Goal: Task Accomplishment & Management: Complete application form

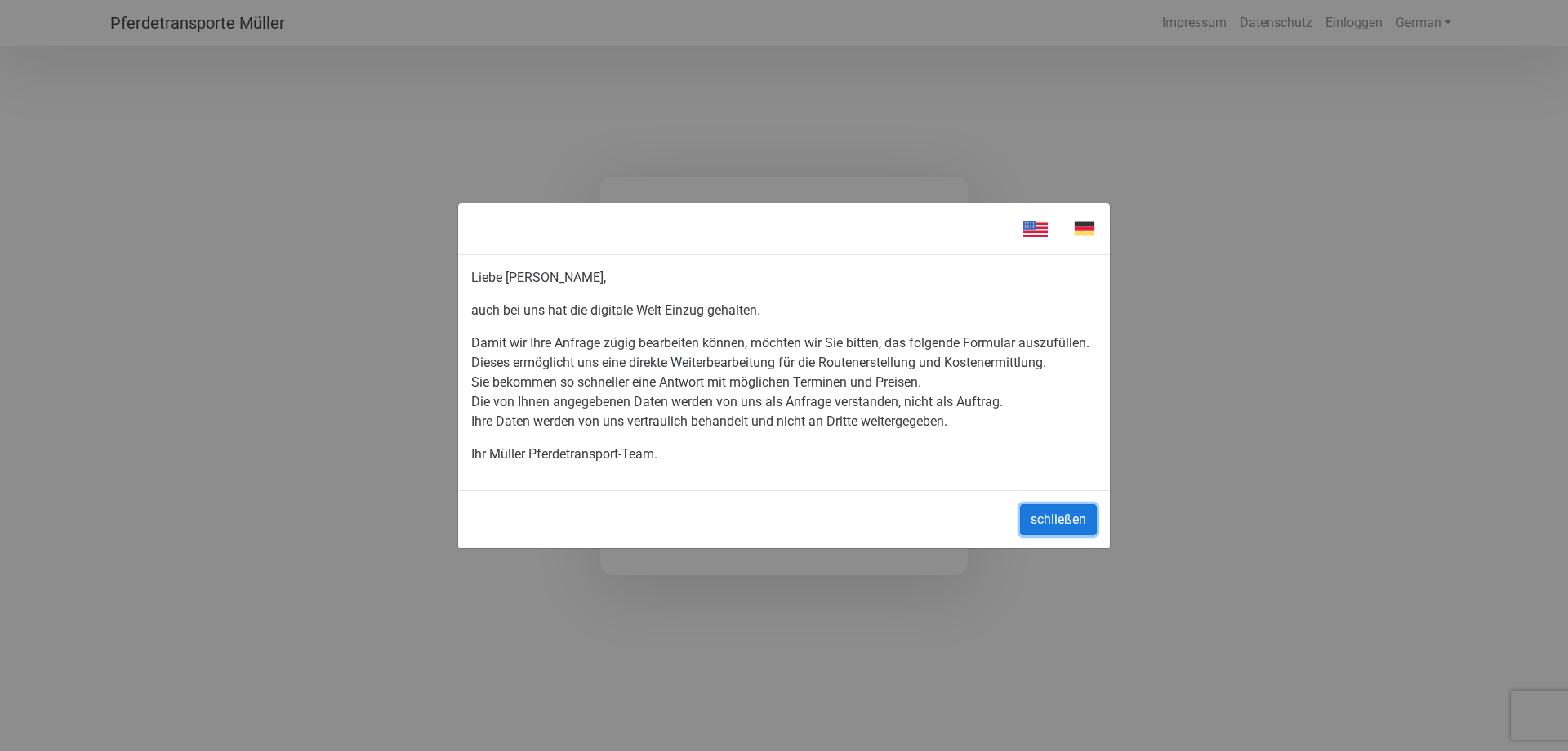
click at [1038, 518] on button "schließen" at bounding box center [1057, 519] width 77 height 31
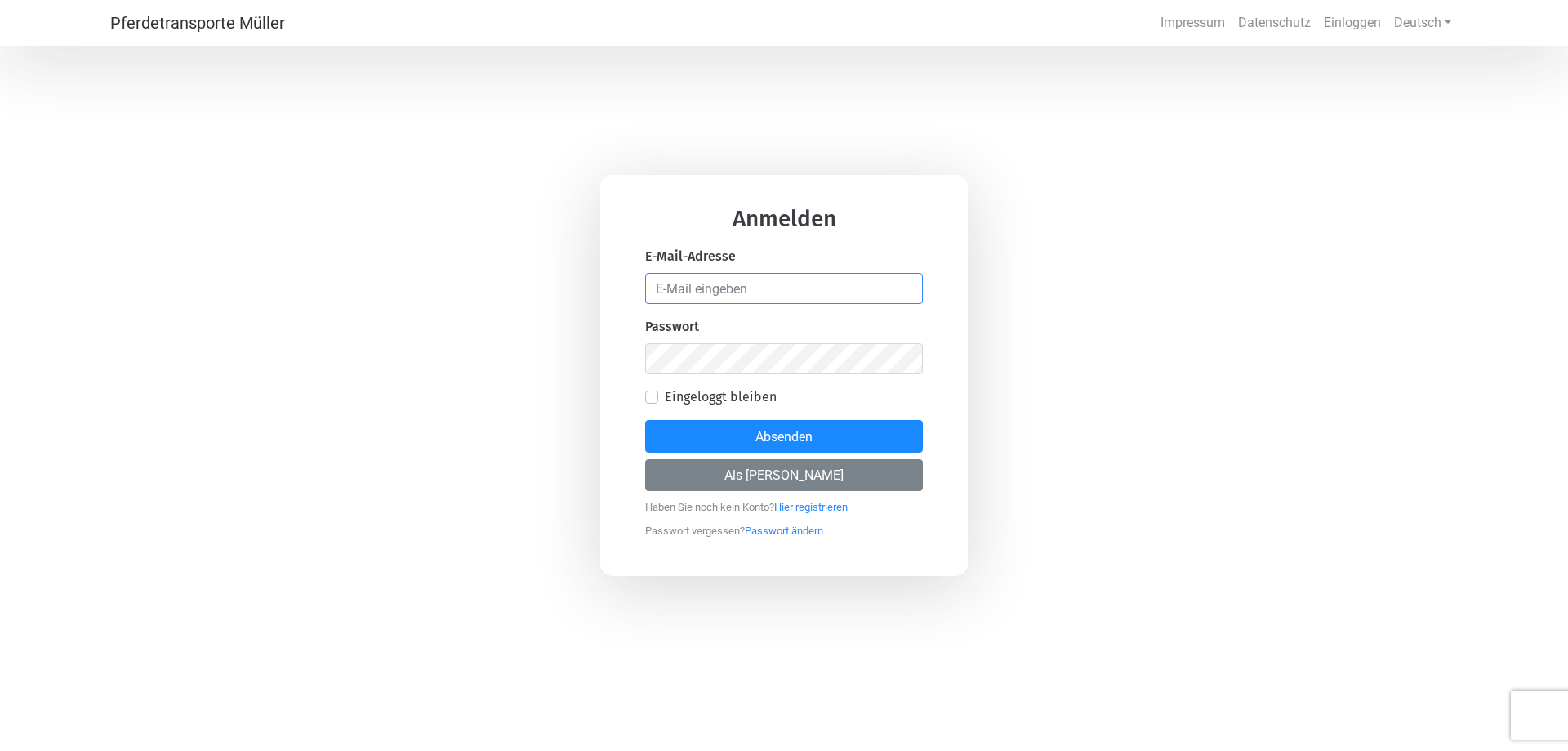
click at [706, 288] on input "email" at bounding box center [784, 288] width 278 height 31
type input "[PERSON_NAME][EMAIL_ADDRESS][PERSON_NAME][DOMAIN_NAME]"
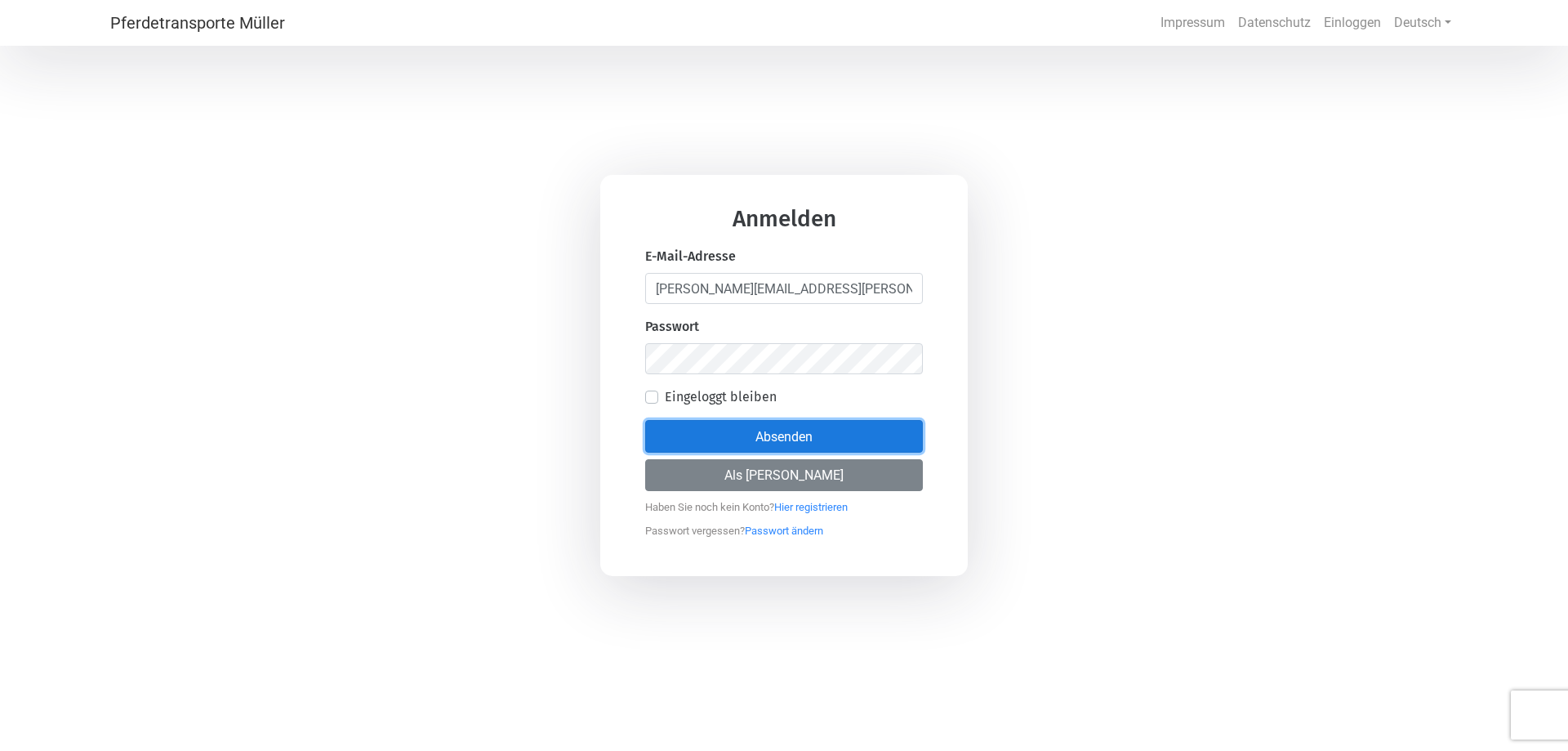
click at [755, 443] on font "Absenden" at bounding box center [783, 436] width 57 height 15
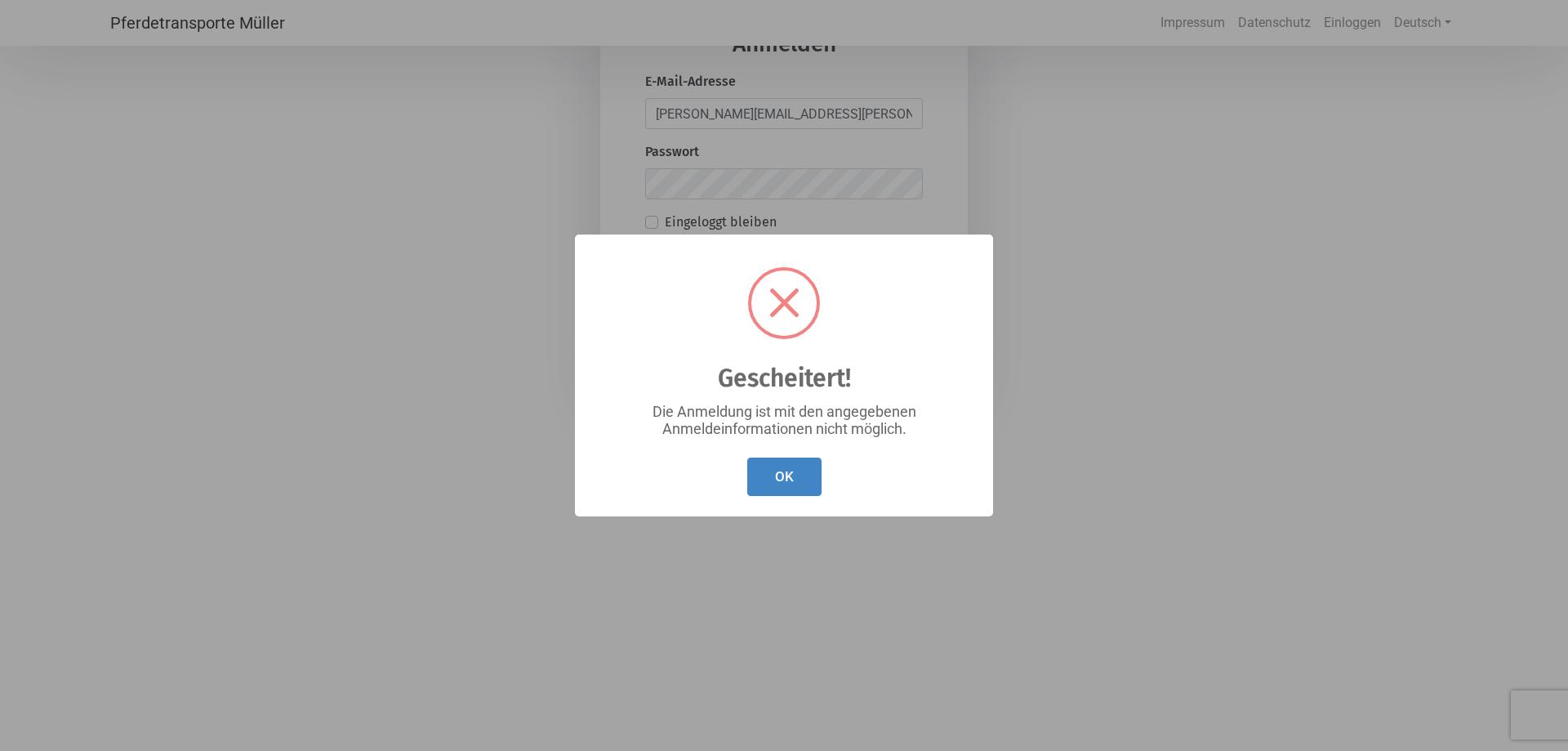
click at [778, 483] on font "OK" at bounding box center [784, 477] width 19 height 16
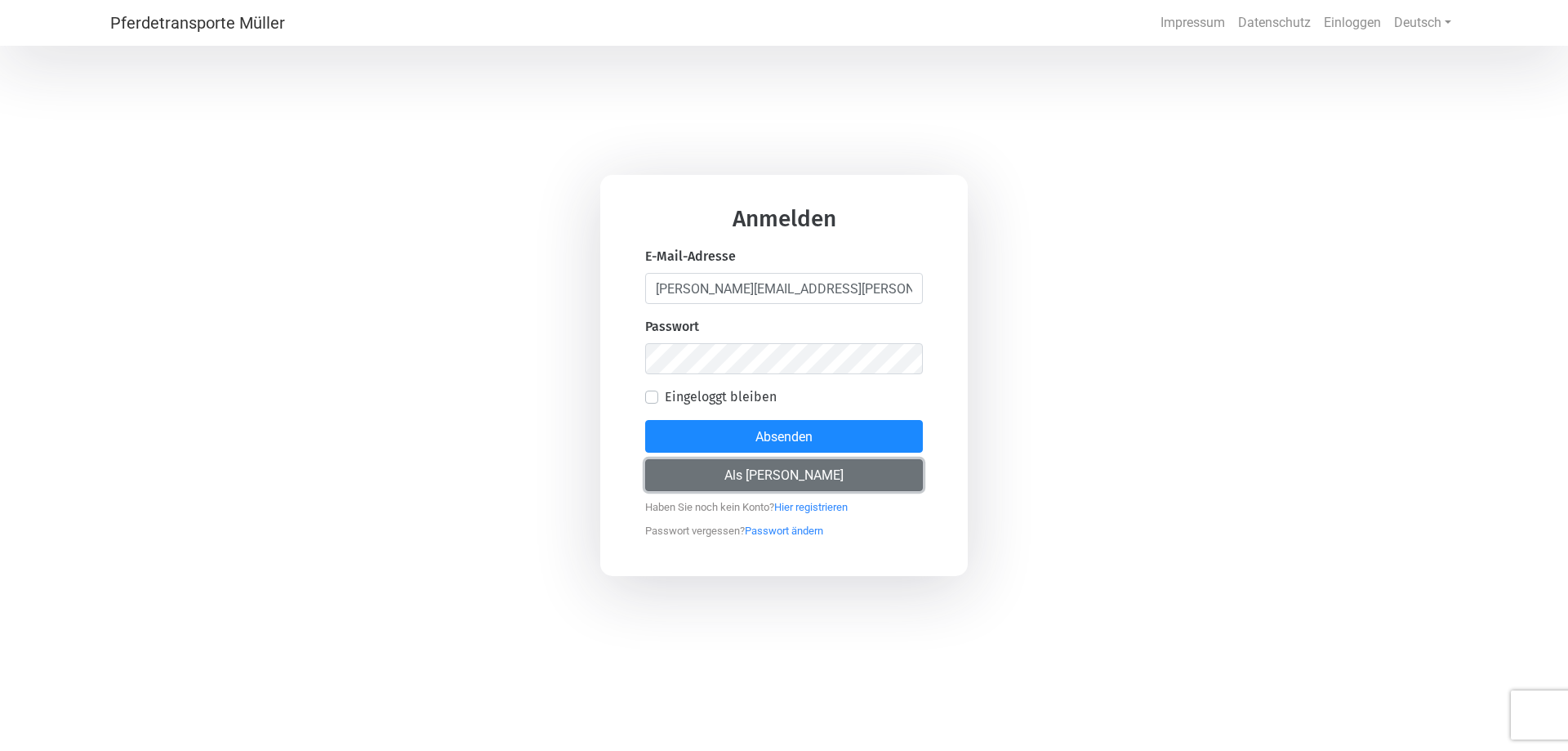
click at [773, 478] on font "Als [PERSON_NAME]" at bounding box center [784, 475] width 119 height 15
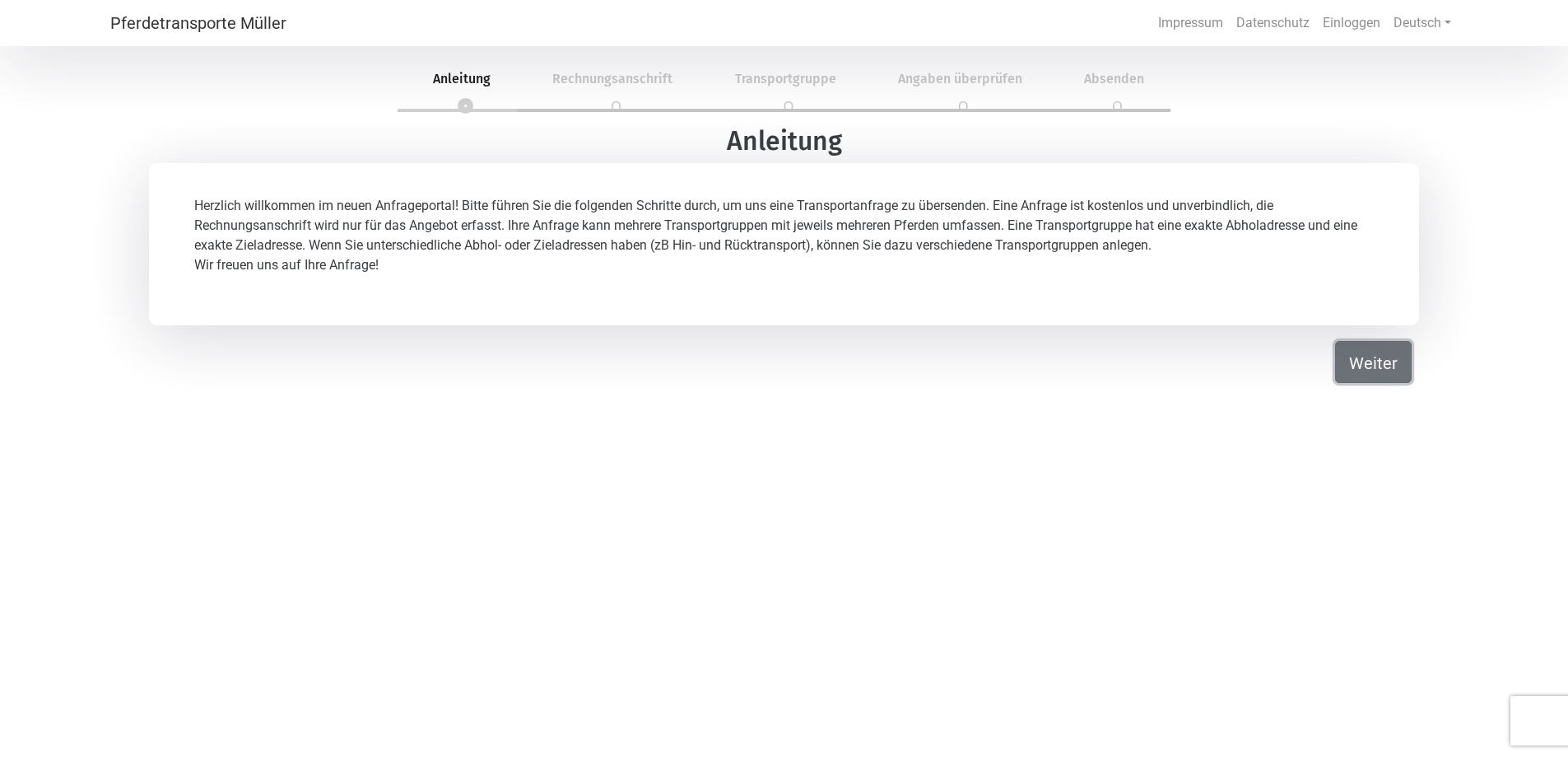
click at [1385, 369] on font "Weiter" at bounding box center [1372, 363] width 48 height 20
select select "DE"
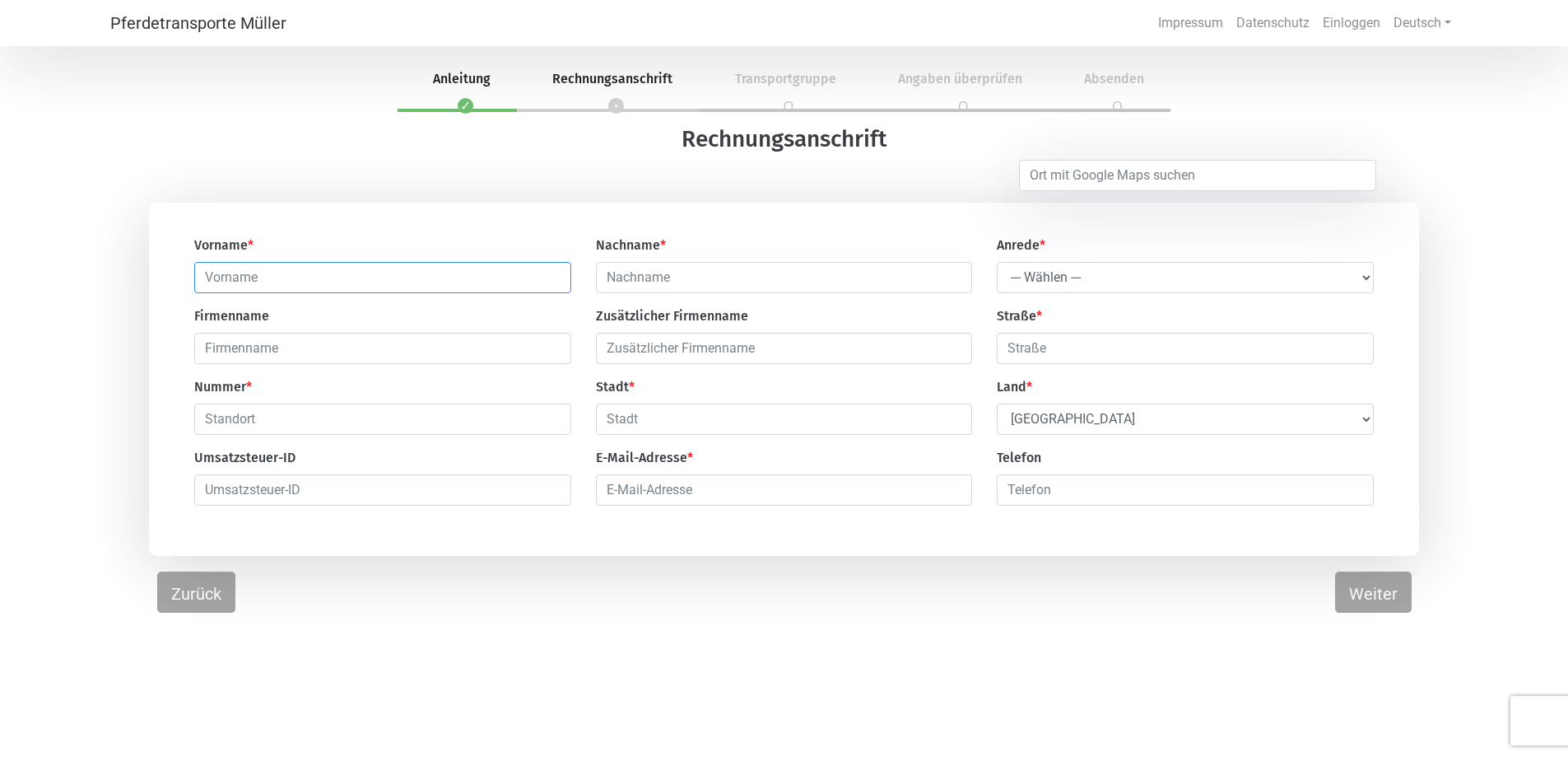
click at [256, 274] on input "text" at bounding box center [383, 278] width 377 height 31
type input "[PERSON_NAME]"
type input "Sebnitz"
type input "[PERSON_NAME]"
type input "Hertigswalde 102"
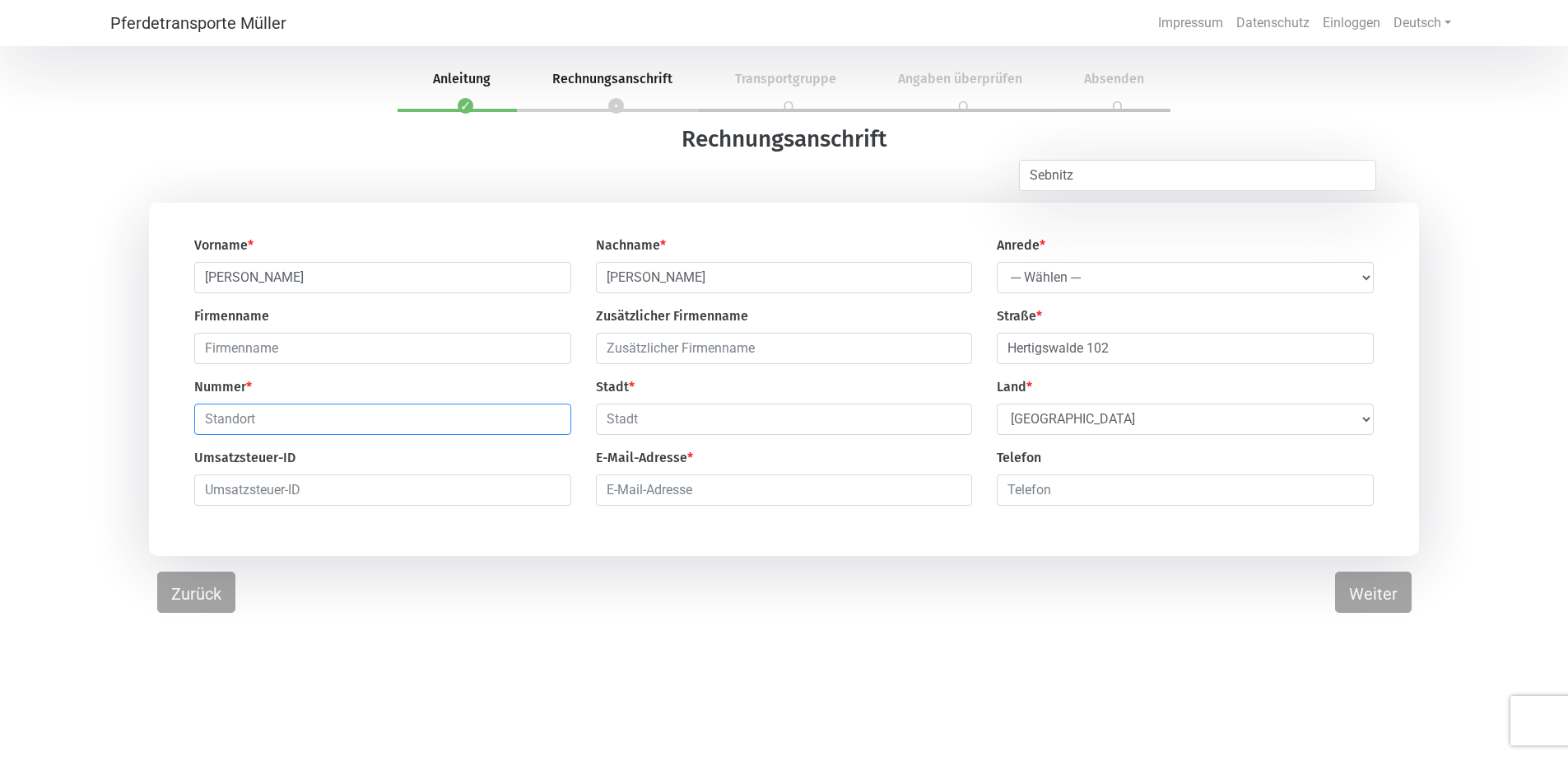
type input "01855"
type input "Sebnitz"
type input "[PERSON_NAME][EMAIL_ADDRESS][PERSON_NAME][DOMAIN_NAME]"
type input "01625455327"
click at [1364, 275] on select "--- Wählen --- Herr Frau" at bounding box center [1185, 278] width 377 height 31
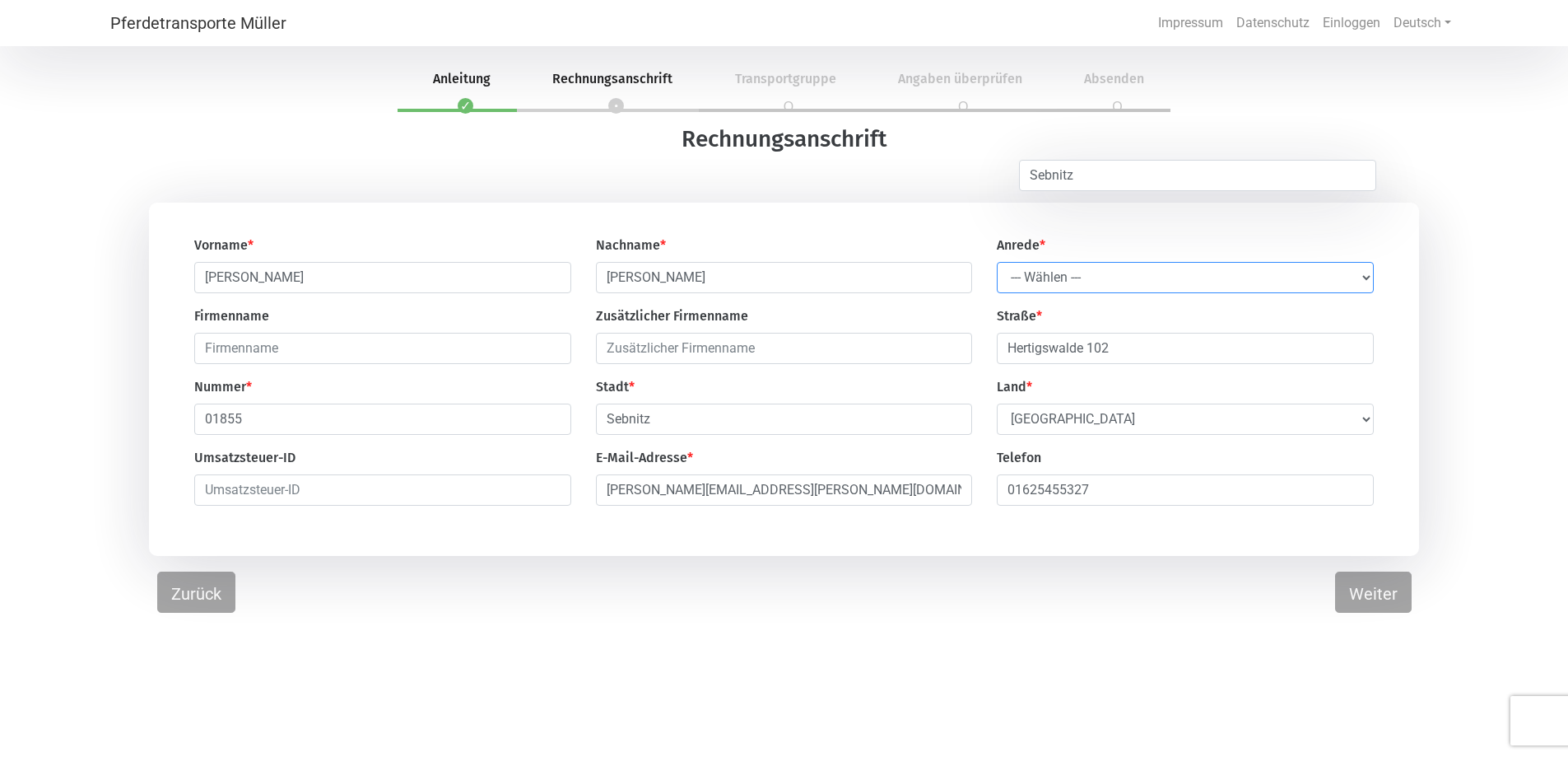
select select "Ms."
click at [997, 263] on select "--- Wählen --- Herr Frau" at bounding box center [1185, 278] width 377 height 31
click at [1378, 599] on font "Weiter" at bounding box center [1372, 593] width 48 height 20
select select "DE"
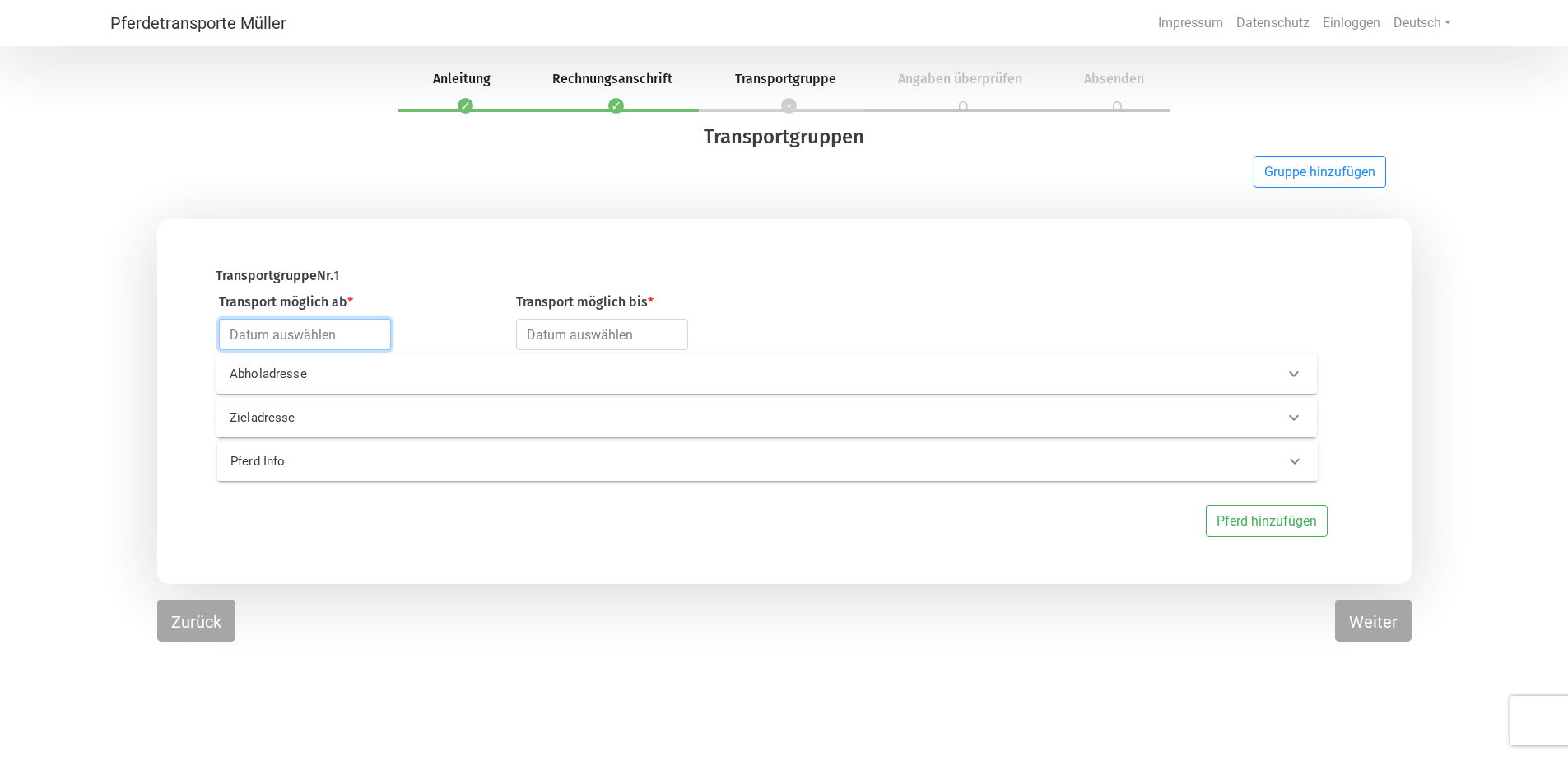
click at [290, 338] on input "text" at bounding box center [305, 334] width 172 height 31
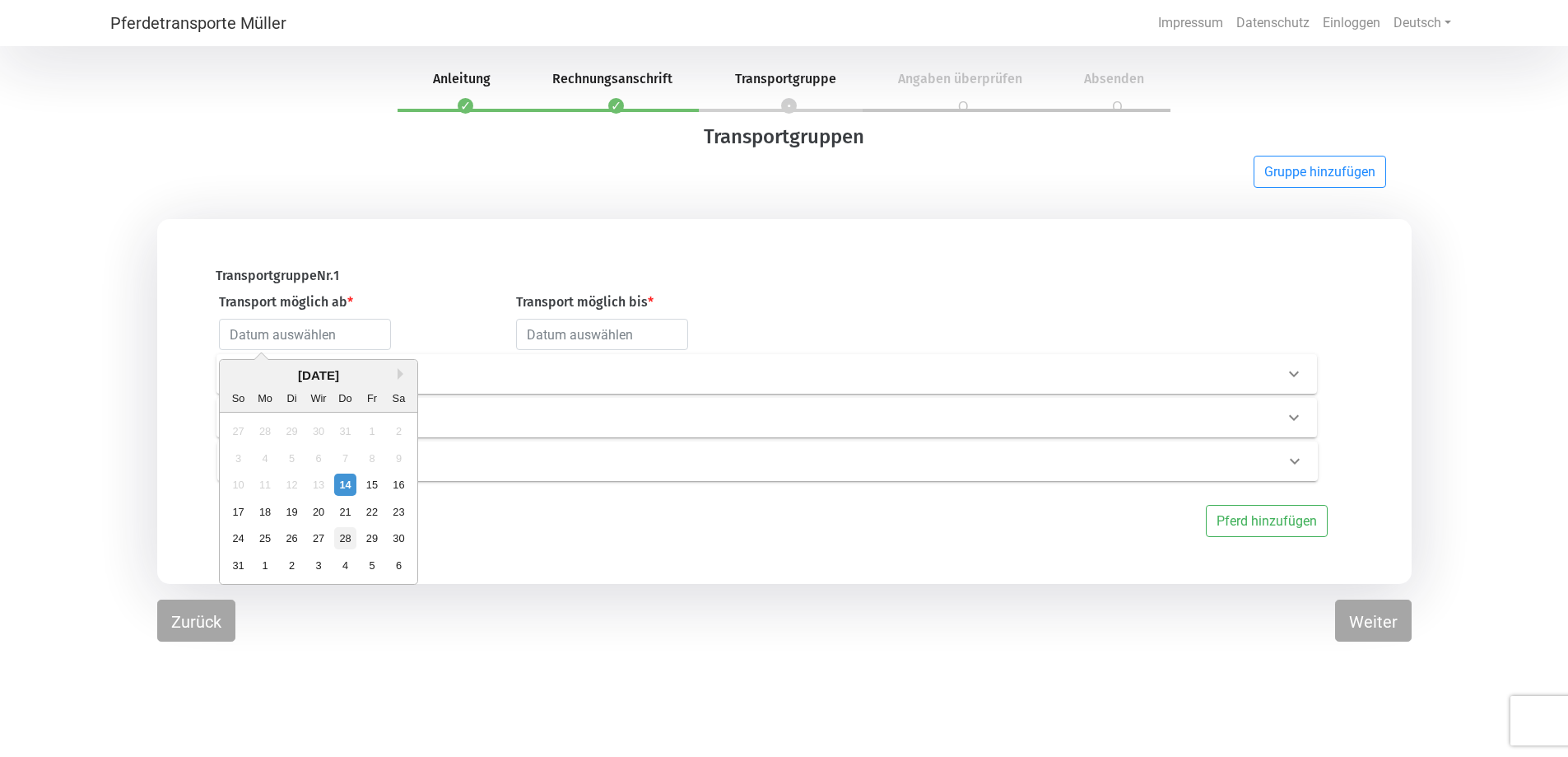
click at [341, 542] on font "28" at bounding box center [345, 539] width 12 height 13
type input "[DATE]"
click at [319, 336] on input "[DATE]" at bounding box center [305, 334] width 172 height 31
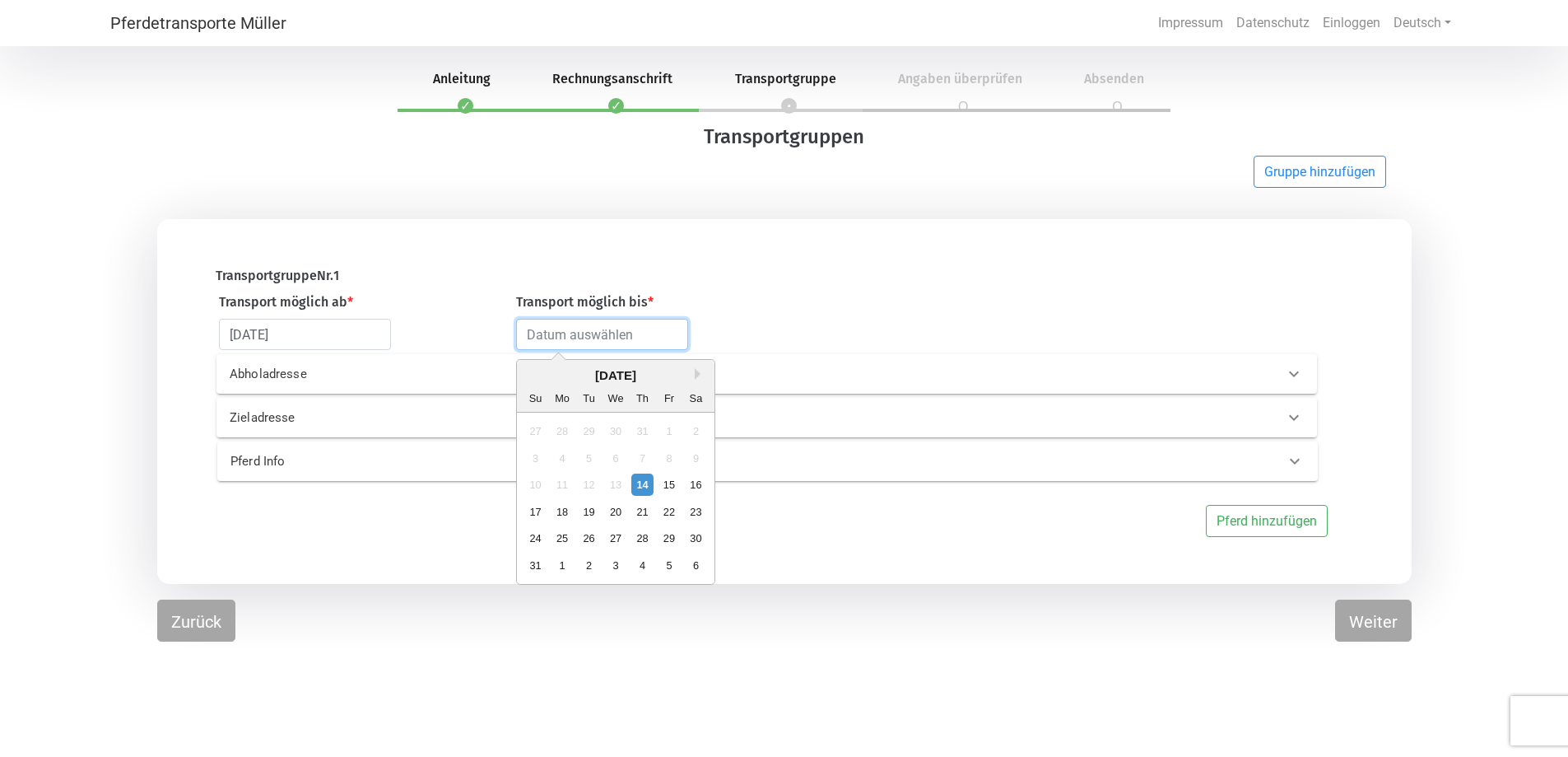
click at [594, 336] on input "text" at bounding box center [601, 334] width 172 height 31
click at [536, 566] on font "31" at bounding box center [536, 565] width 12 height 13
type input "[DATE]"
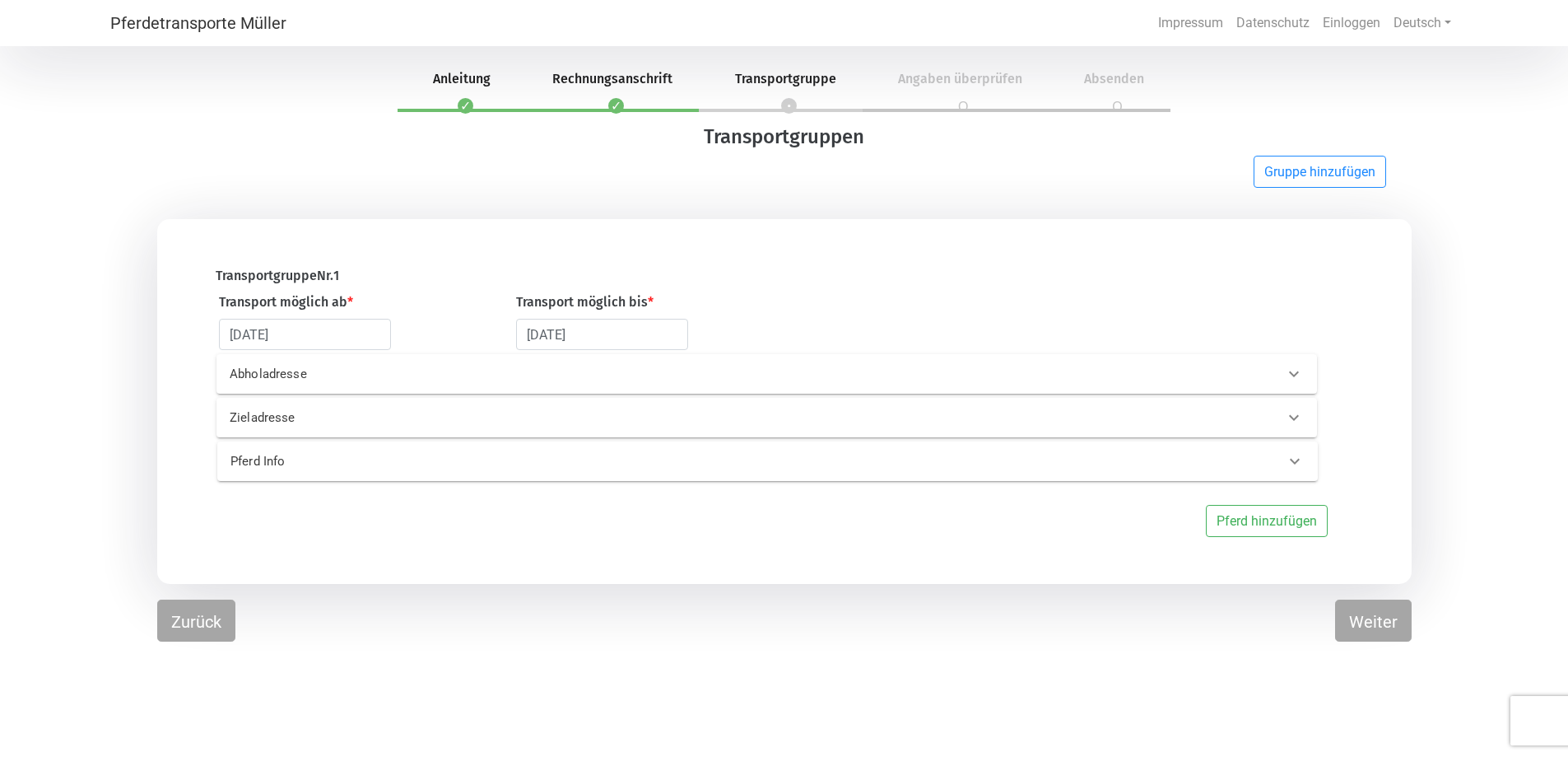
click at [276, 381] on font "Abholadresse" at bounding box center [267, 374] width 77 height 15
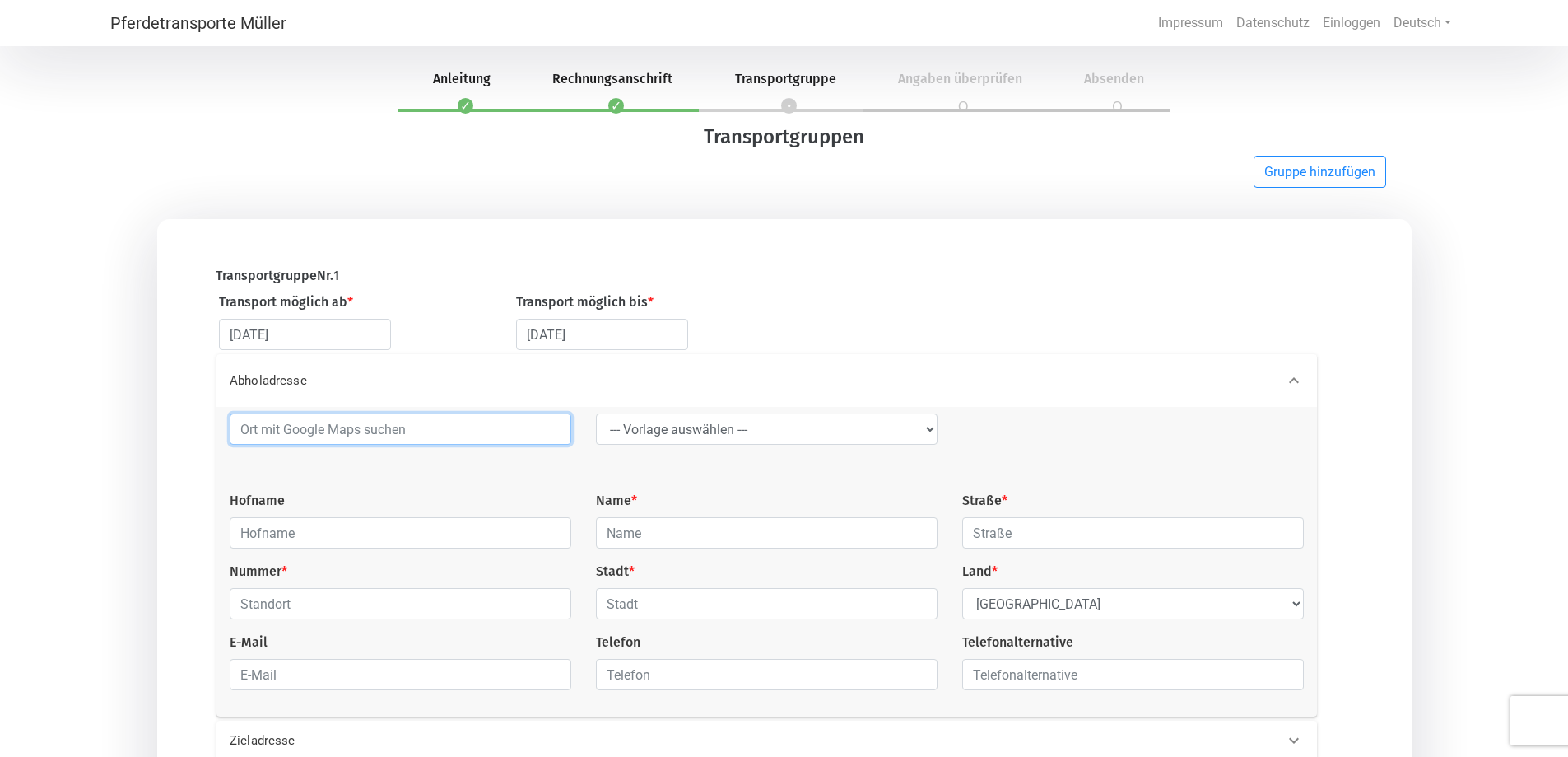
click at [276, 438] on input at bounding box center [400, 429] width 342 height 31
type input "01848 [PERSON_NAME]"
click at [522, 550] on font "OK" at bounding box center [519, 557] width 15 height 13
click at [697, 431] on select "--- Vorlage auswählen --- LGG" at bounding box center [767, 429] width 342 height 31
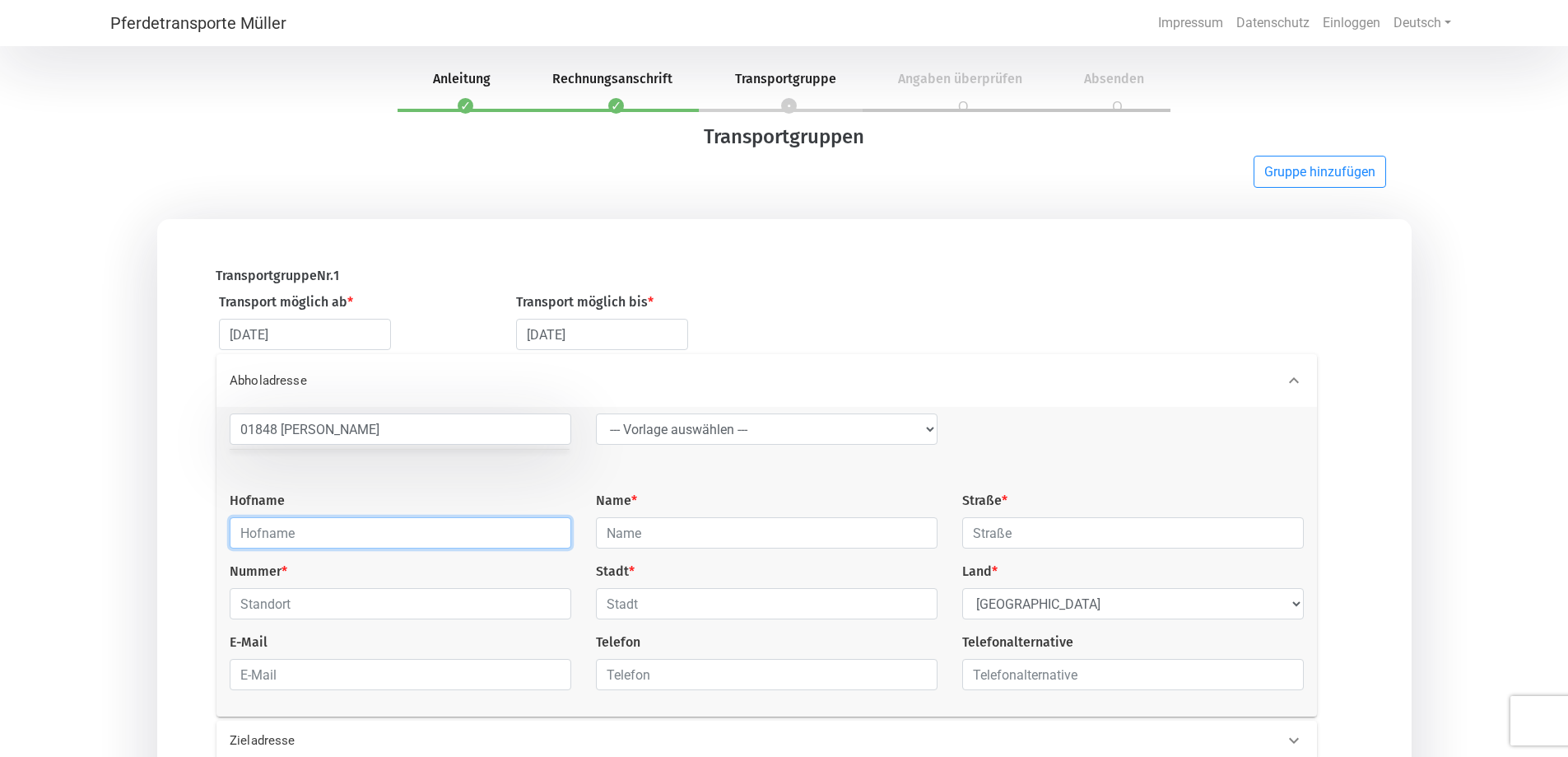
click at [276, 546] on input "text" at bounding box center [400, 532] width 342 height 31
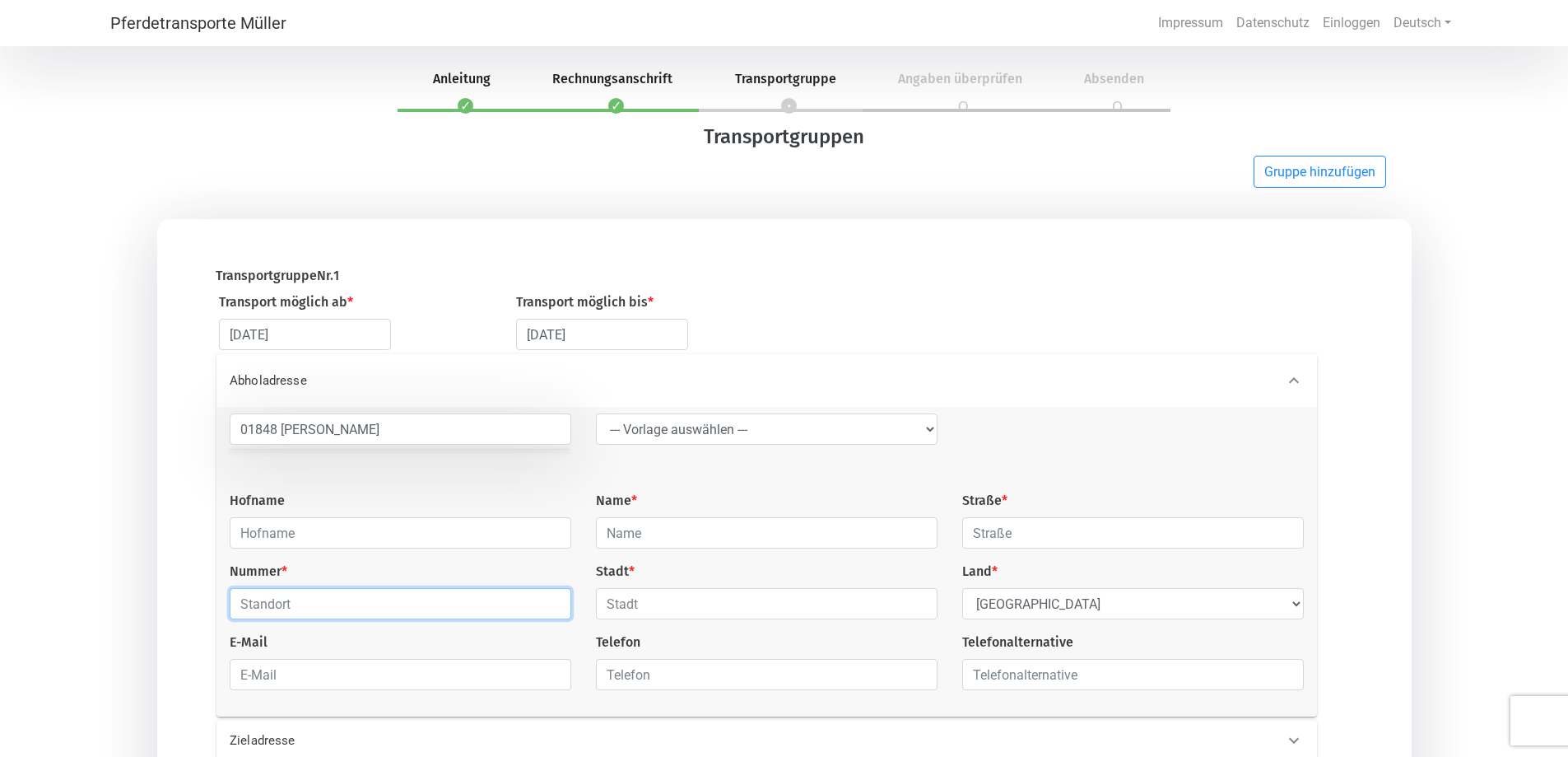
click at [276, 613] on input "text" at bounding box center [400, 603] width 342 height 31
type input "0"
type input "[PERSON_NAME]"
click at [276, 671] on input "email" at bounding box center [400, 674] width 342 height 31
type input "[PERSON_NAME][EMAIL_ADDRESS][PERSON_NAME][DOMAIN_NAME]"
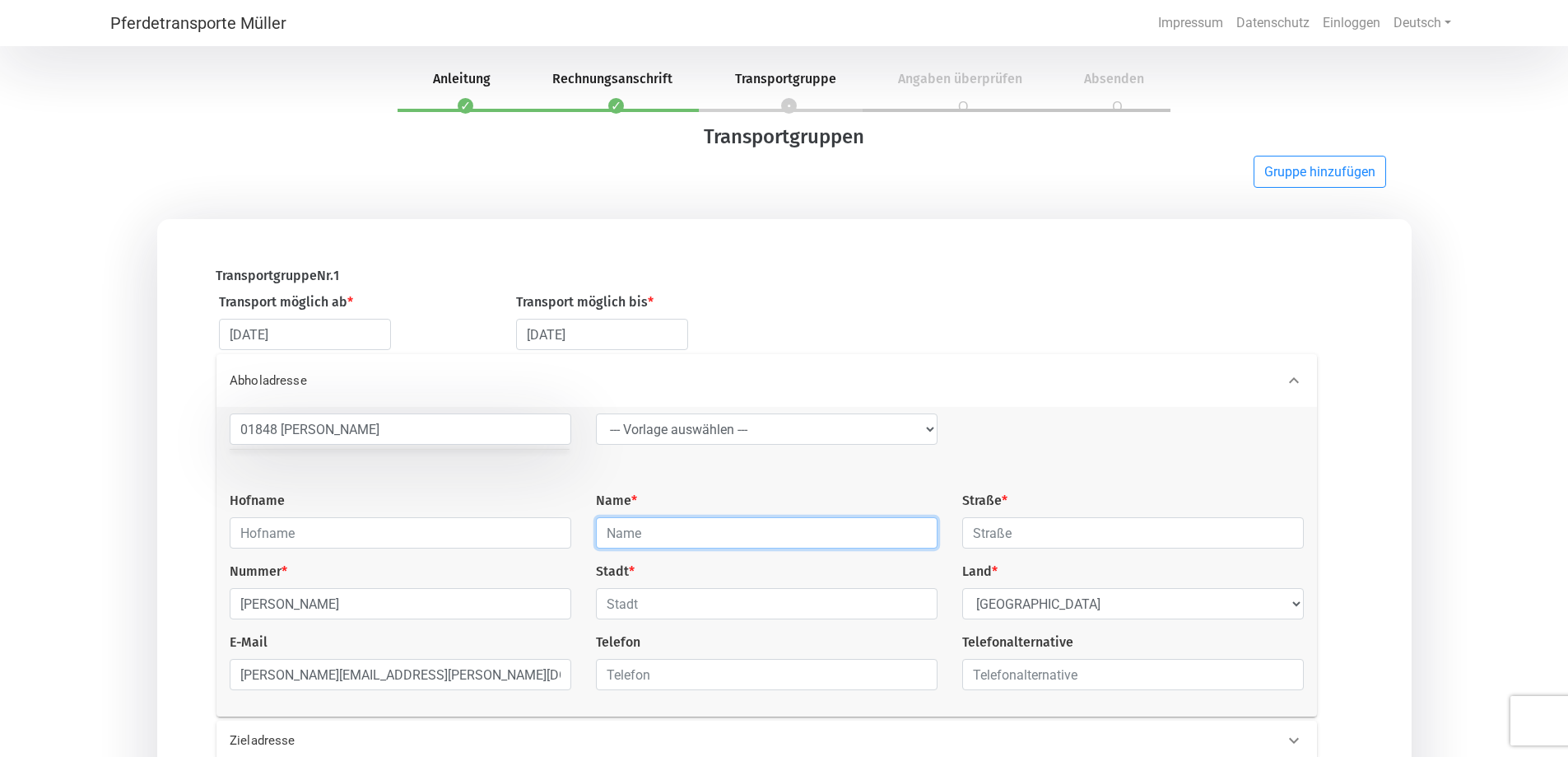
type input "[PERSON_NAME]"
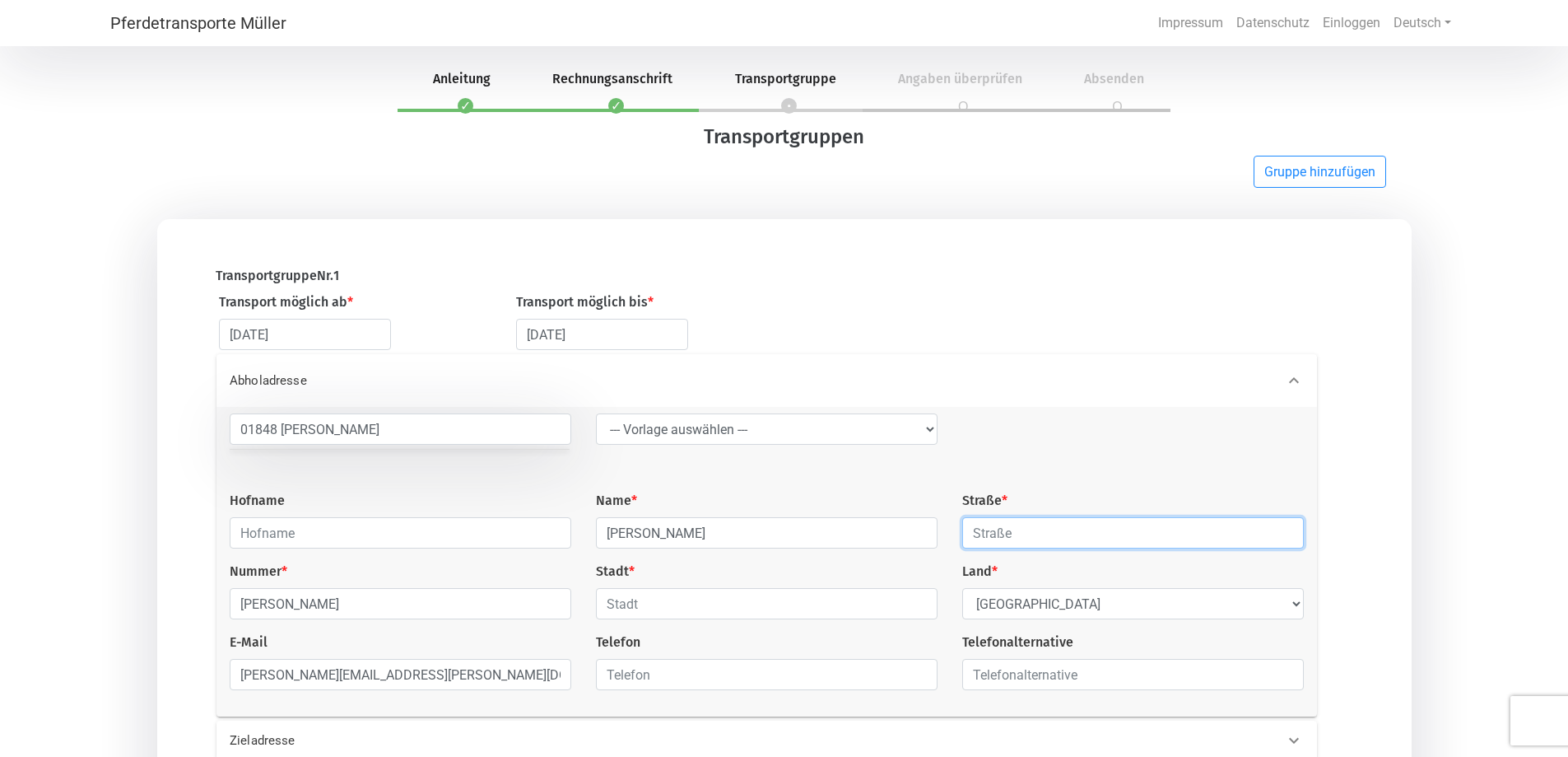
type input "Hertigswalde 102"
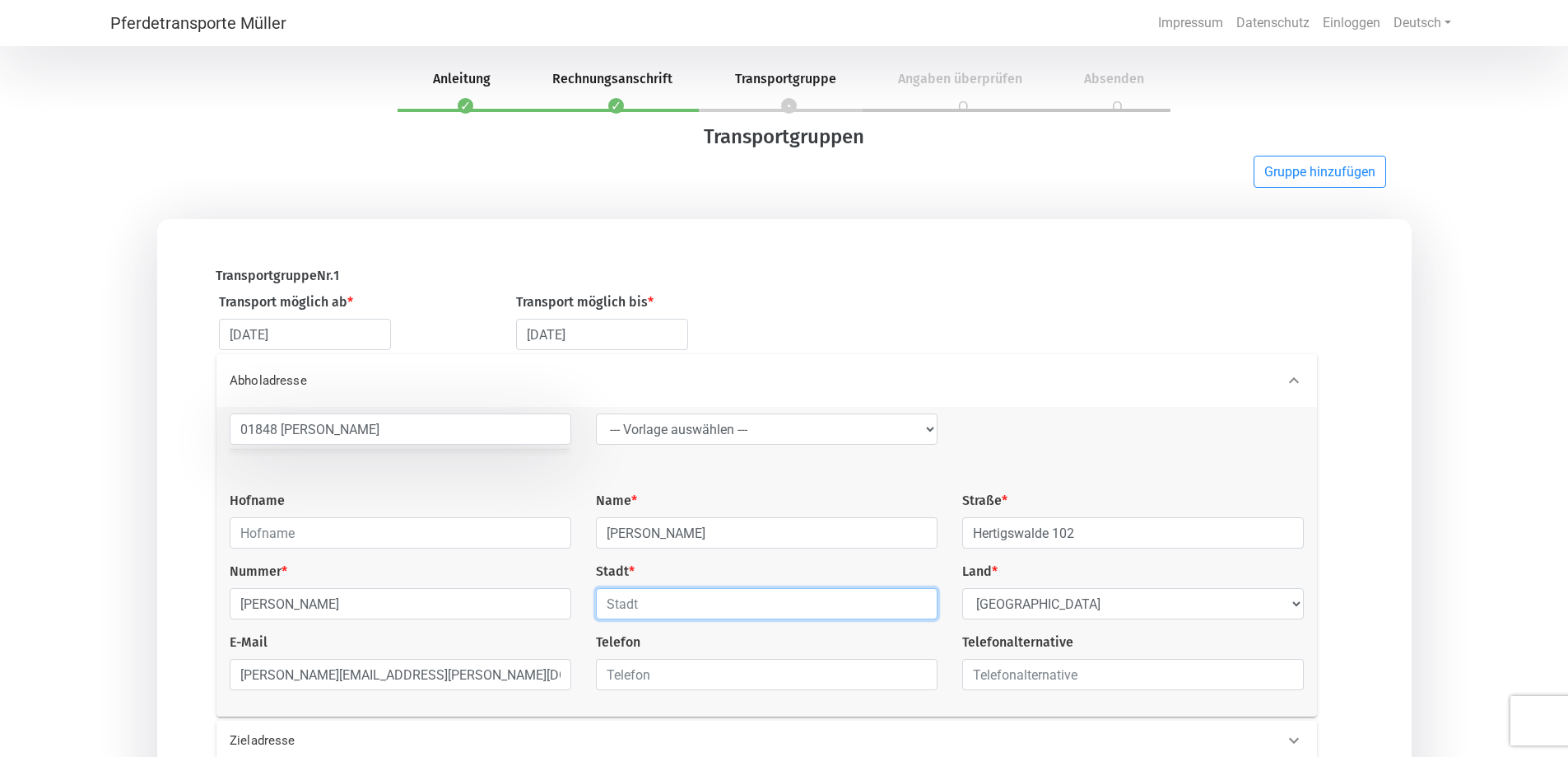
type input "Sebnitz"
type input "01625455327"
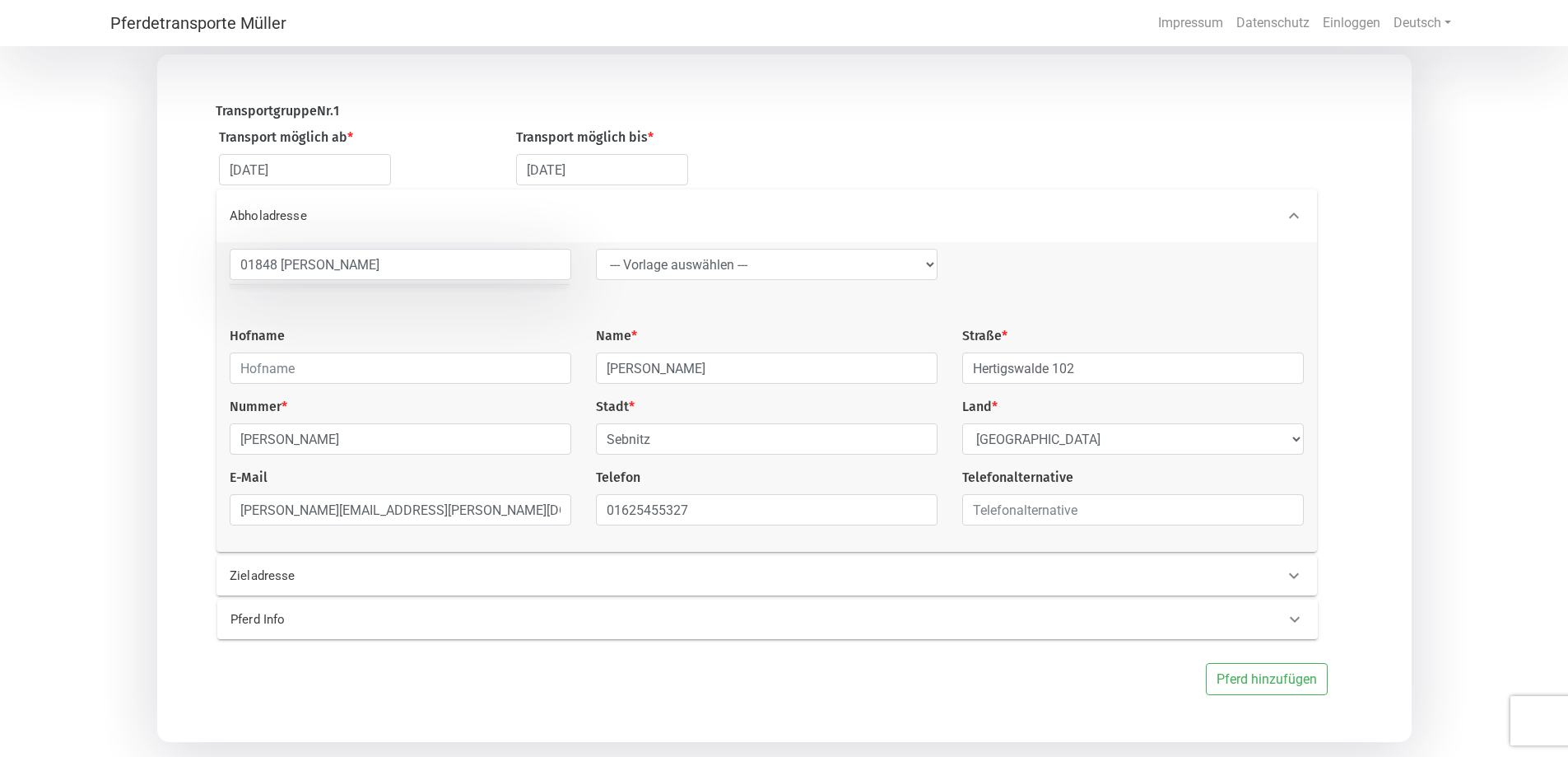
click at [278, 583] on font "Zieladresse" at bounding box center [262, 575] width 65 height 15
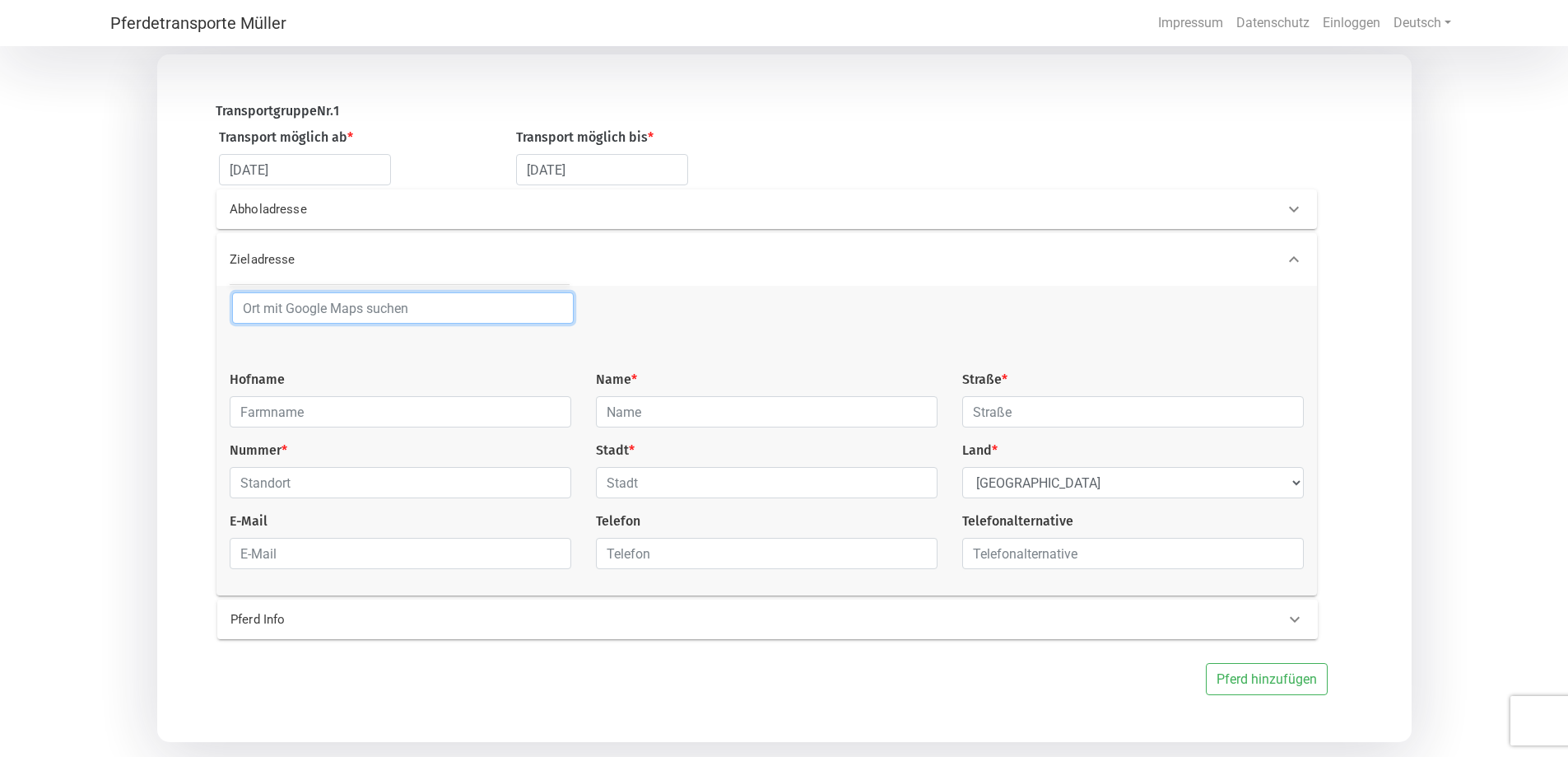
click at [290, 318] on input at bounding box center [403, 308] width 342 height 31
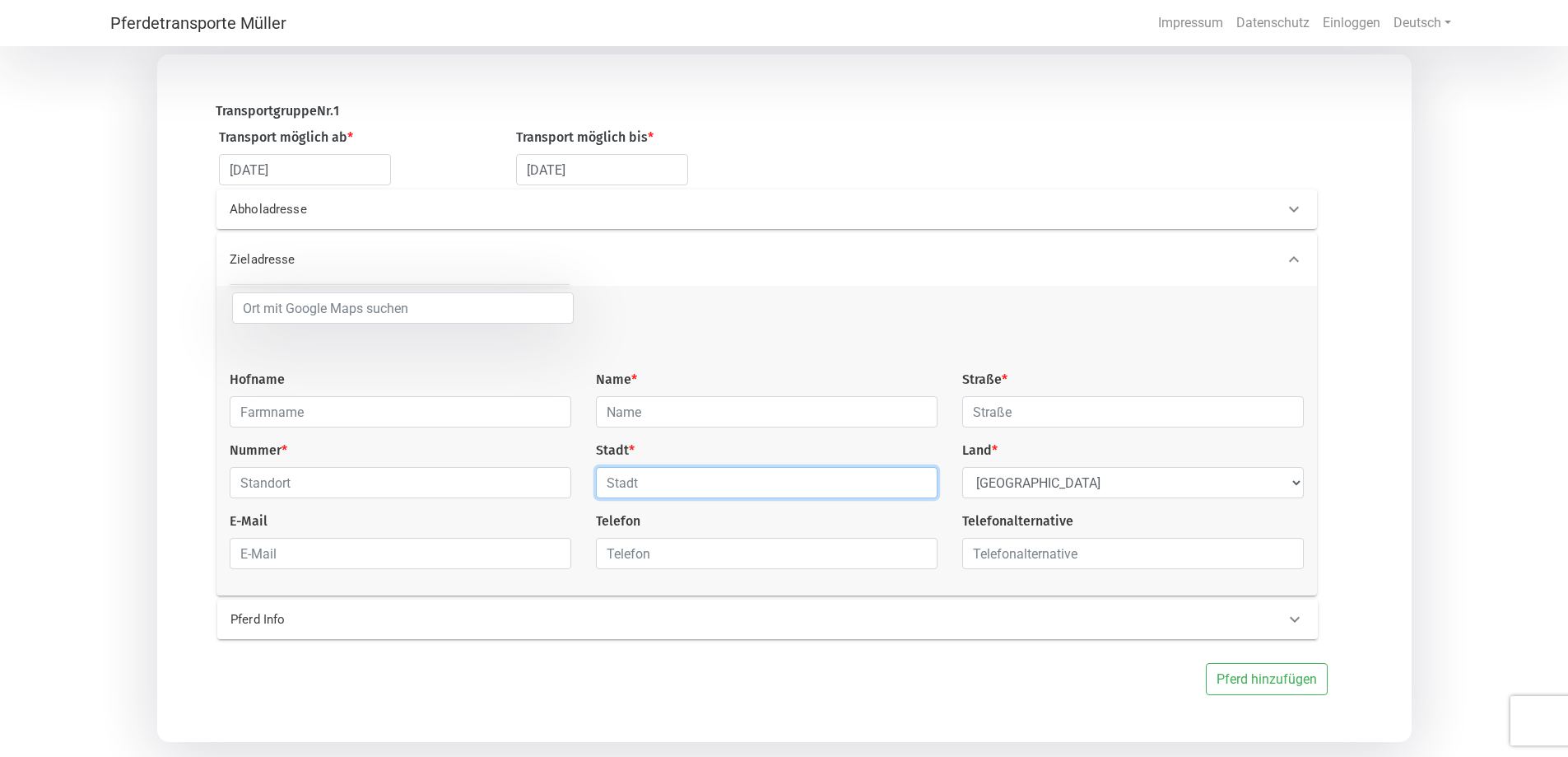
click at [665, 492] on input "text" at bounding box center [767, 482] width 342 height 31
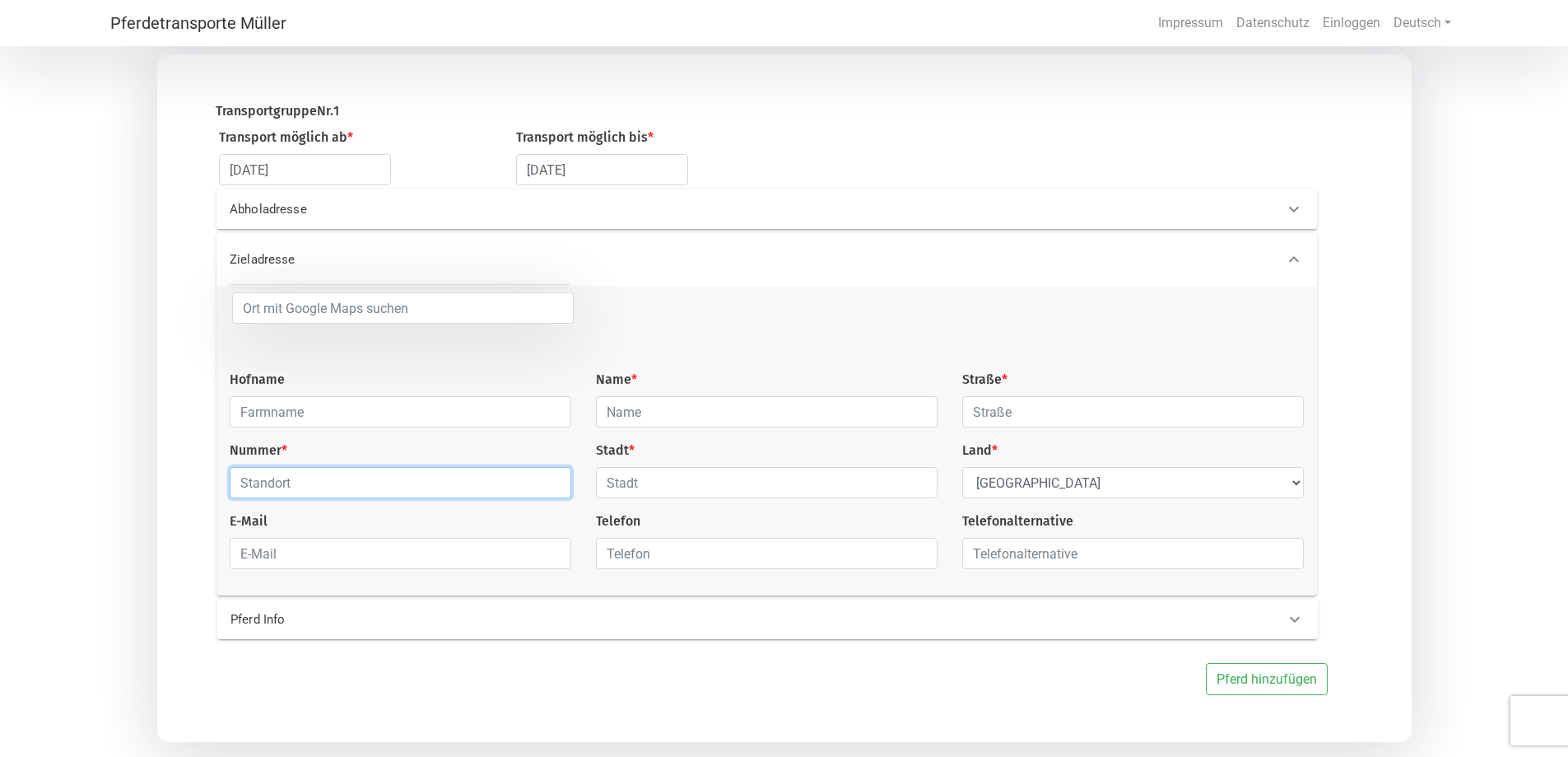
click at [256, 487] on input "text" at bounding box center [400, 482] width 342 height 31
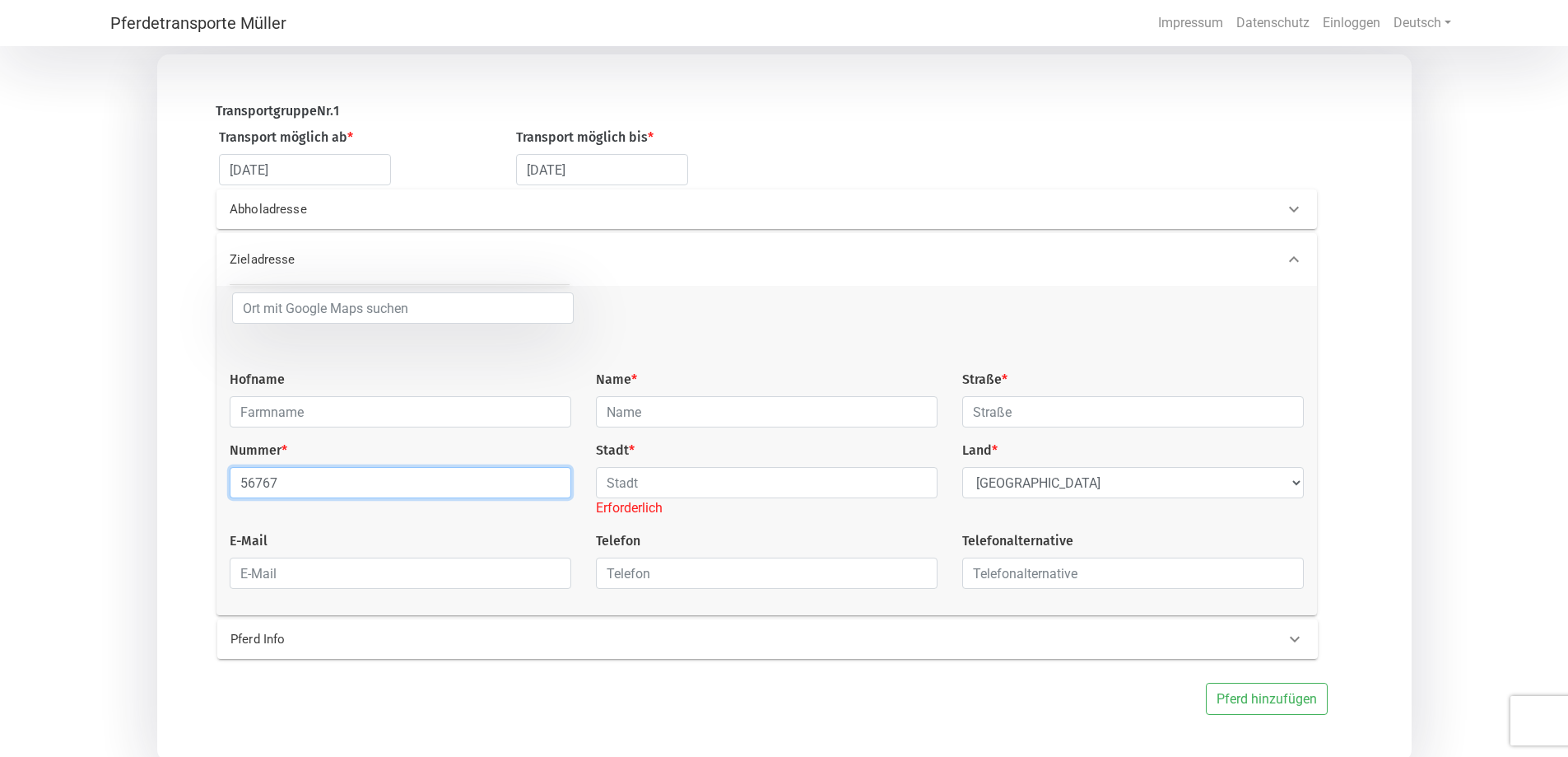
type input "56767"
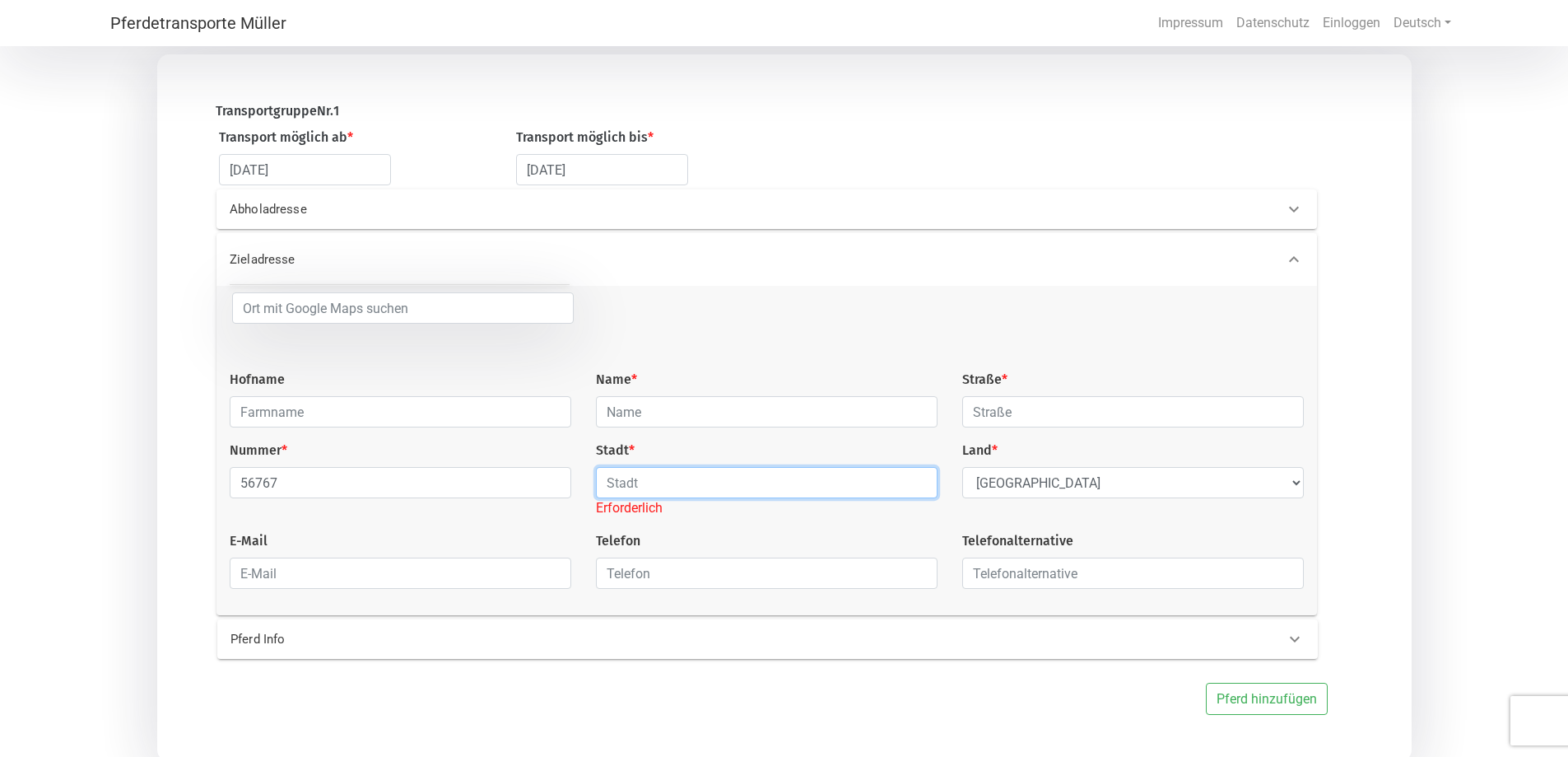
click at [671, 490] on input "text" at bounding box center [767, 482] width 342 height 31
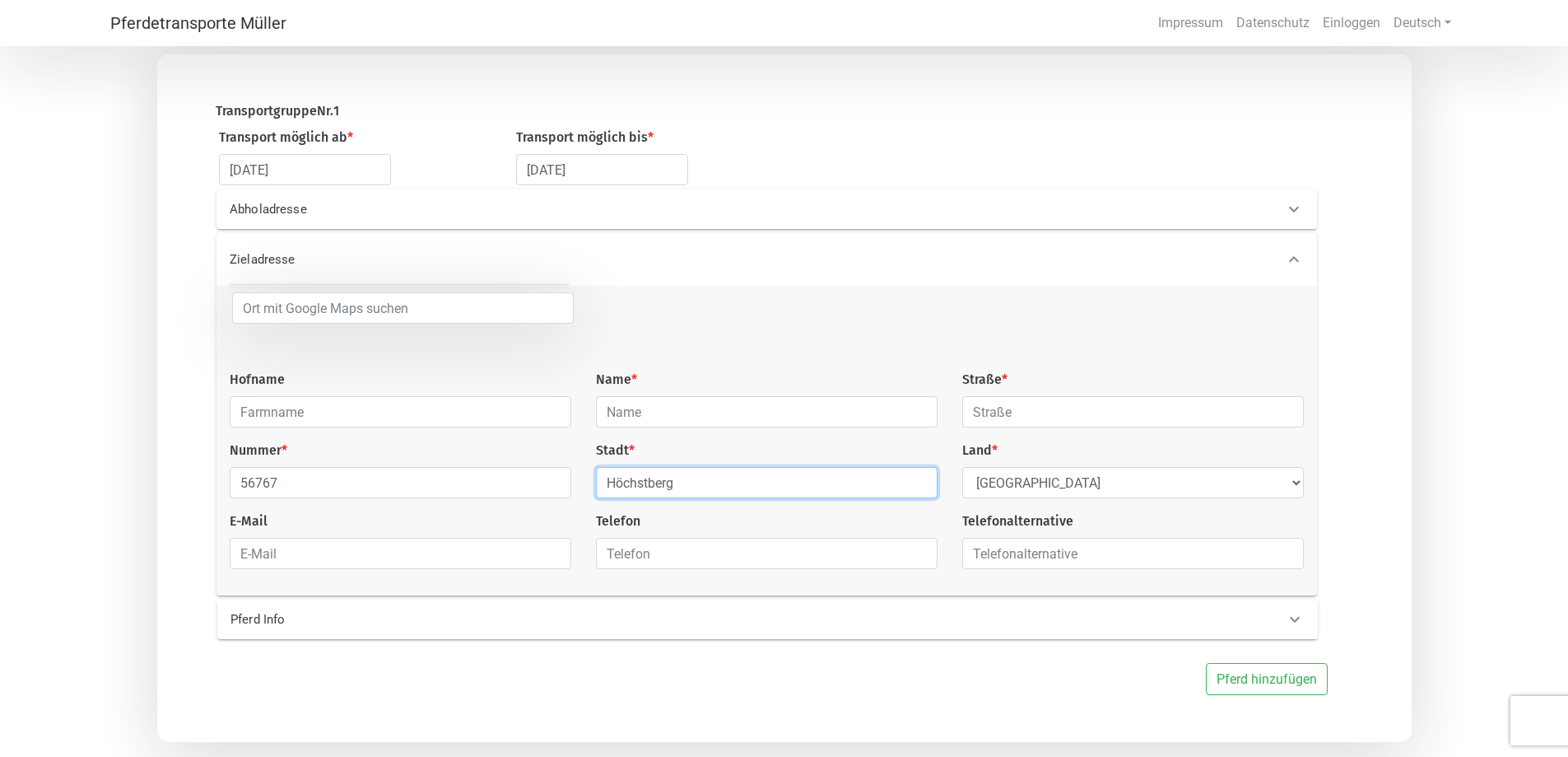
type input "Höchstberg"
click at [350, 425] on input "text" at bounding box center [400, 411] width 342 height 31
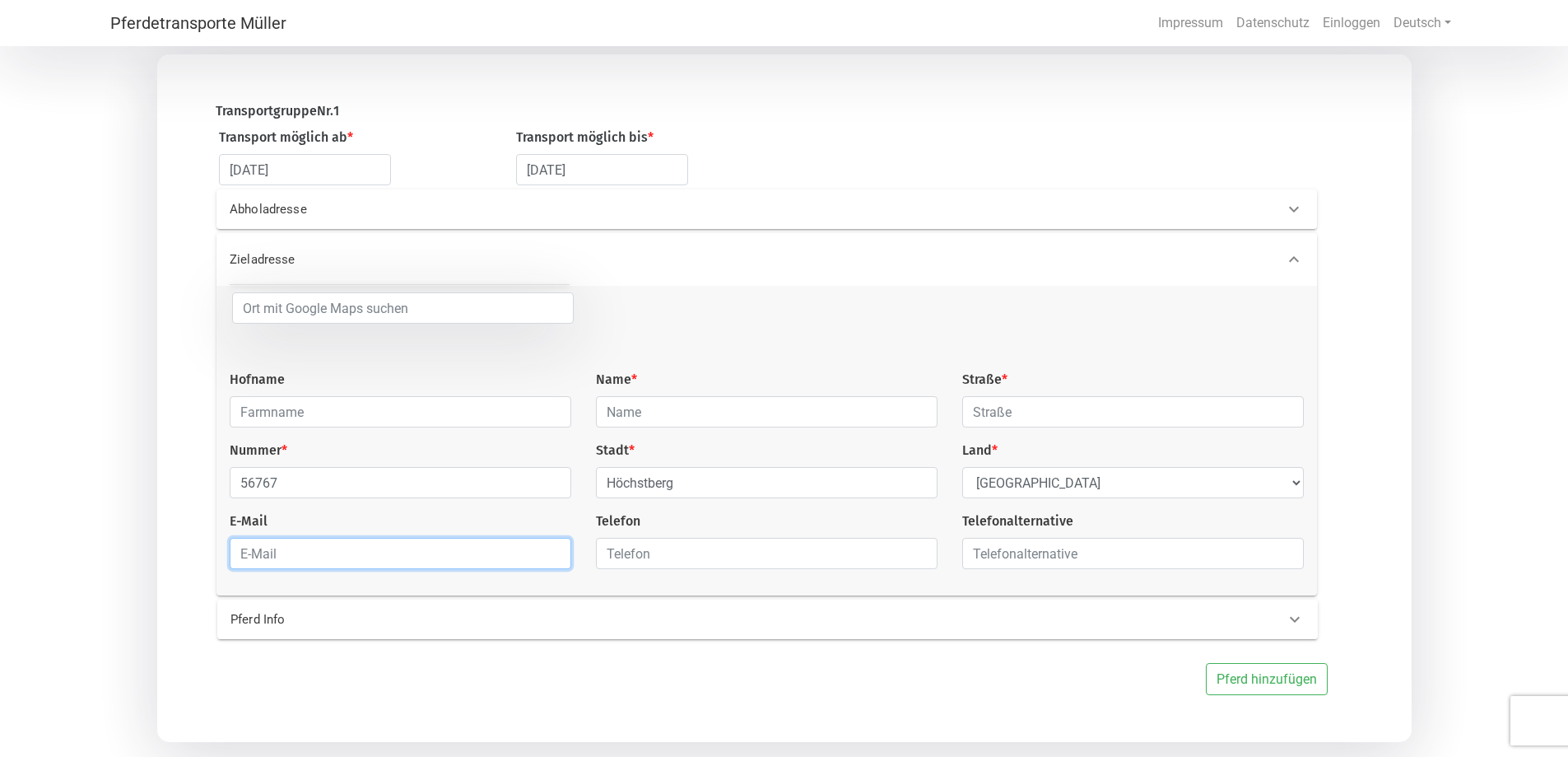
click at [311, 564] on input "email" at bounding box center [400, 553] width 342 height 31
type input "[PERSON_NAME][EMAIL_ADDRESS][PERSON_NAME][DOMAIN_NAME]"
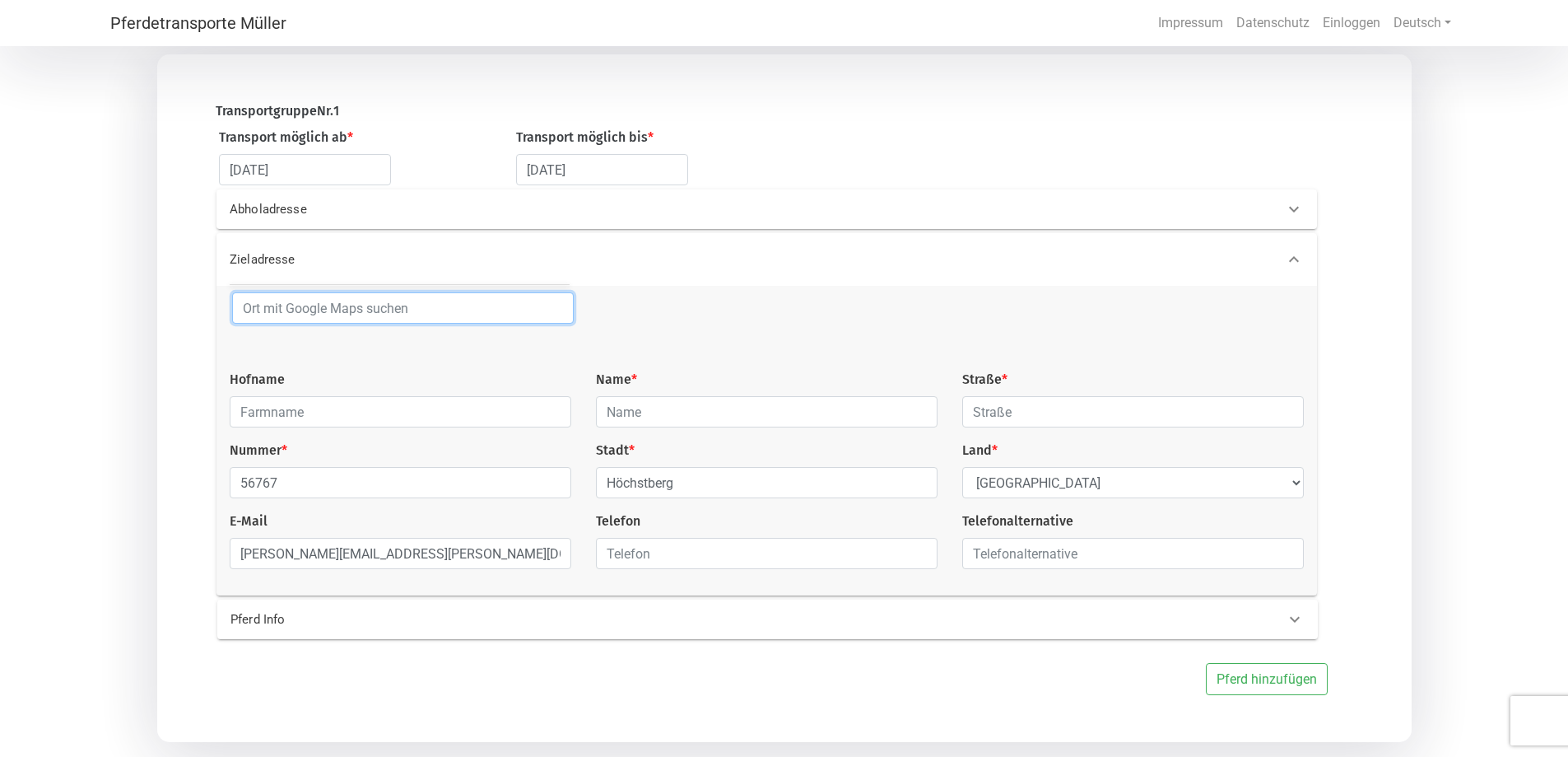
type input "Sebnitz"
type input "[PERSON_NAME]"
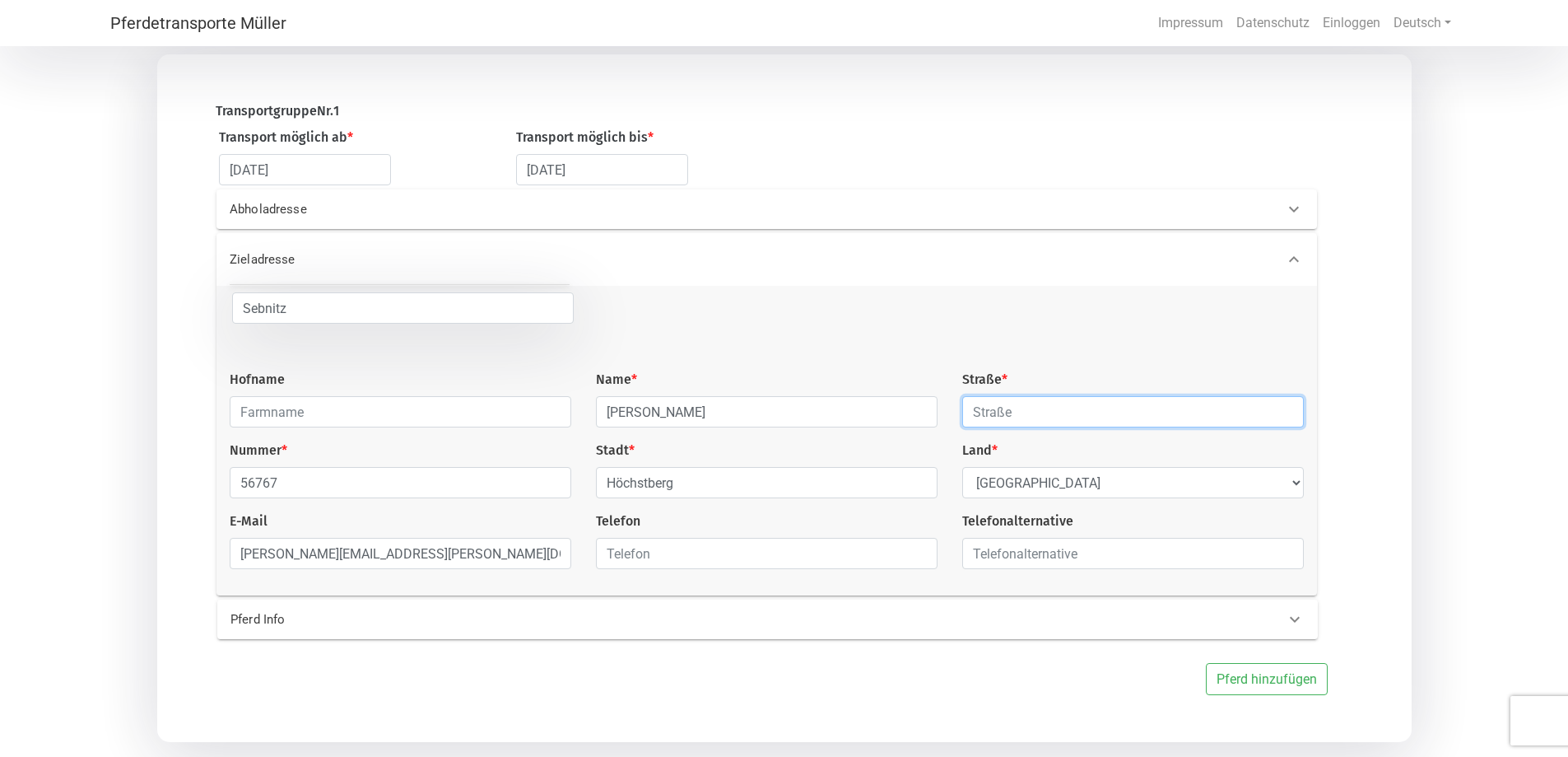
type input "Hertigswalde 102"
type input "01625455327"
click at [1270, 687] on font "Pferd hinzufügen" at bounding box center [1267, 679] width 100 height 15
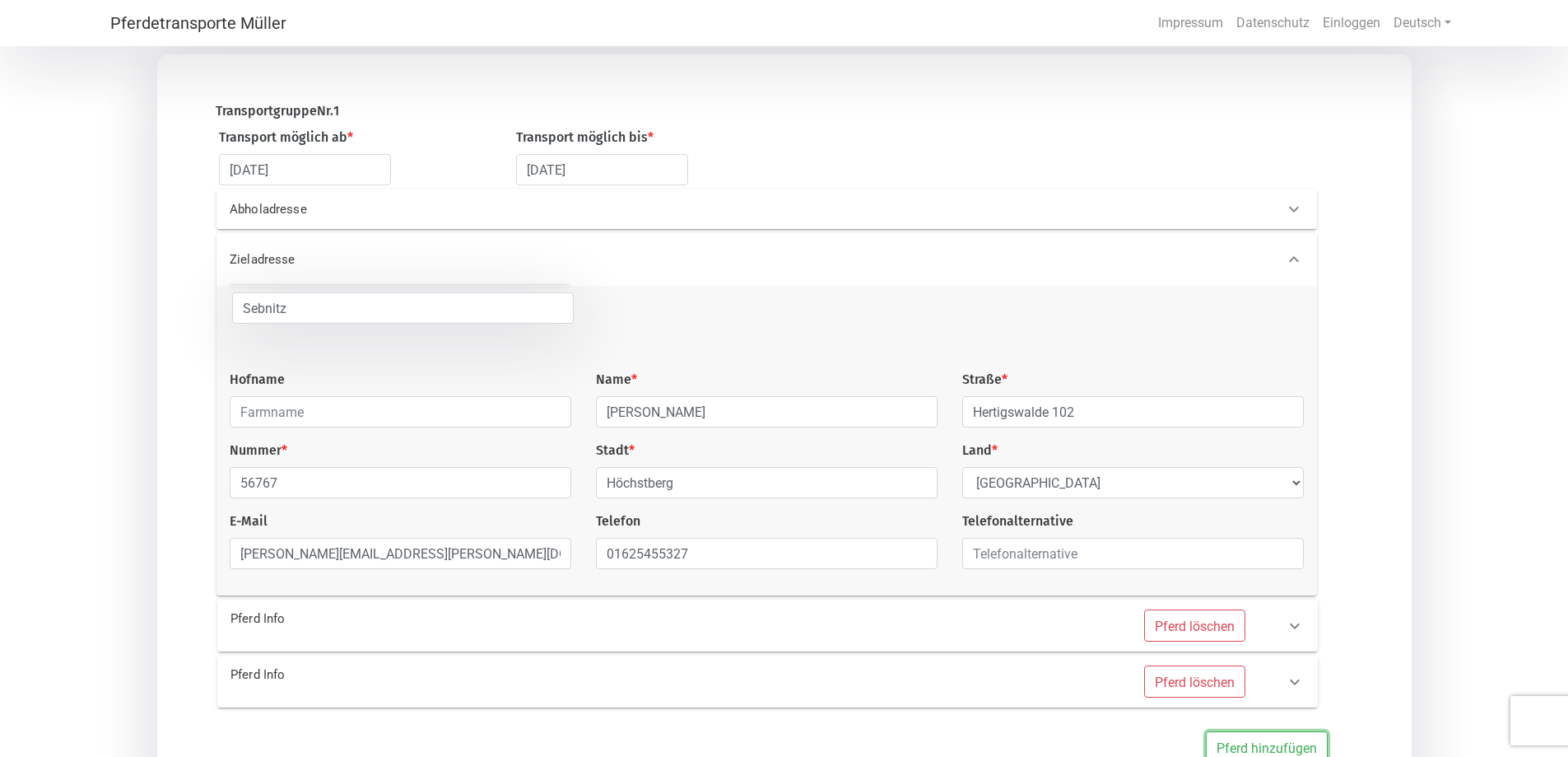
scroll to position [288, 0]
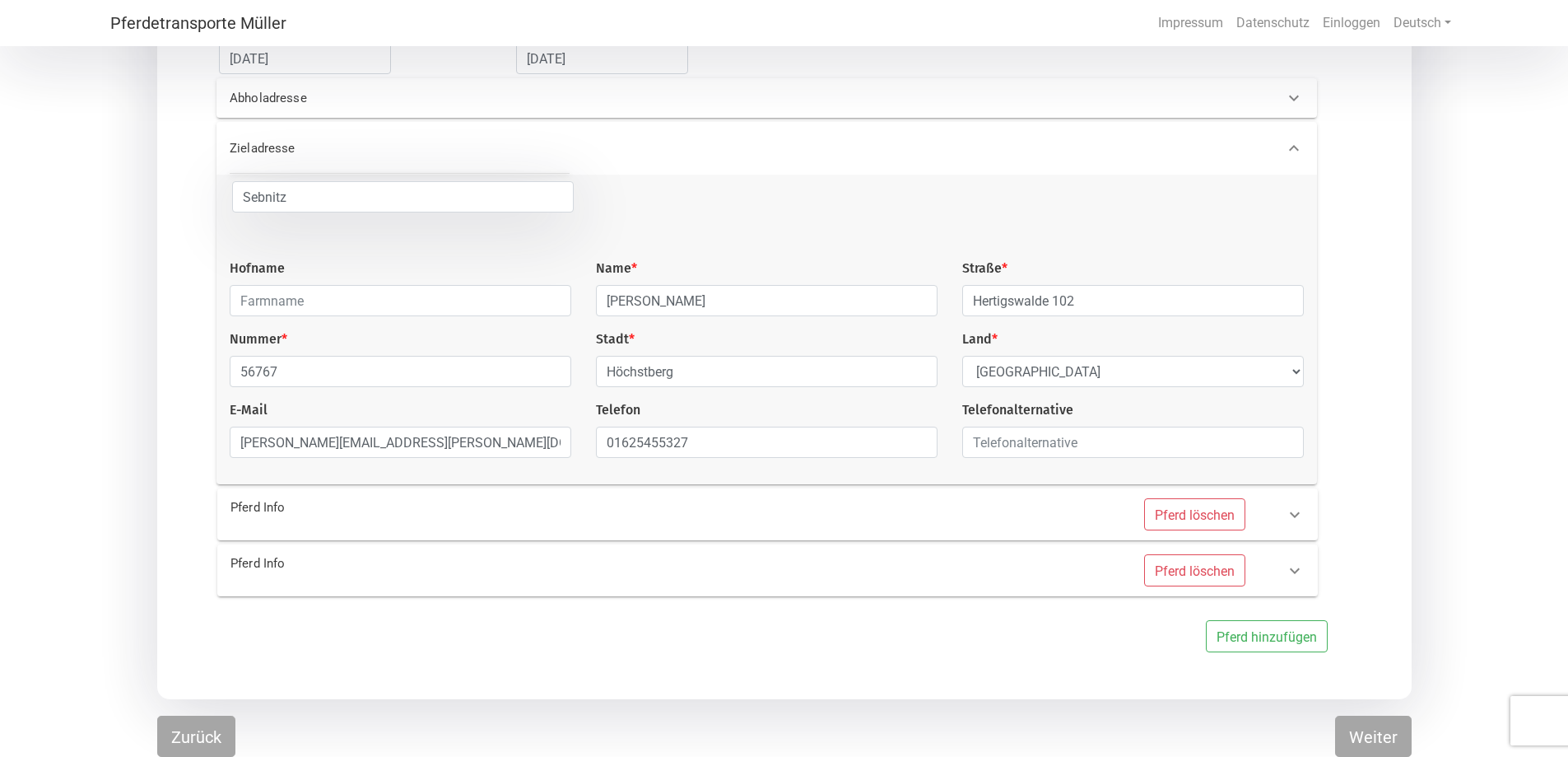
click at [272, 502] on font "Pferd Info" at bounding box center [257, 507] width 55 height 15
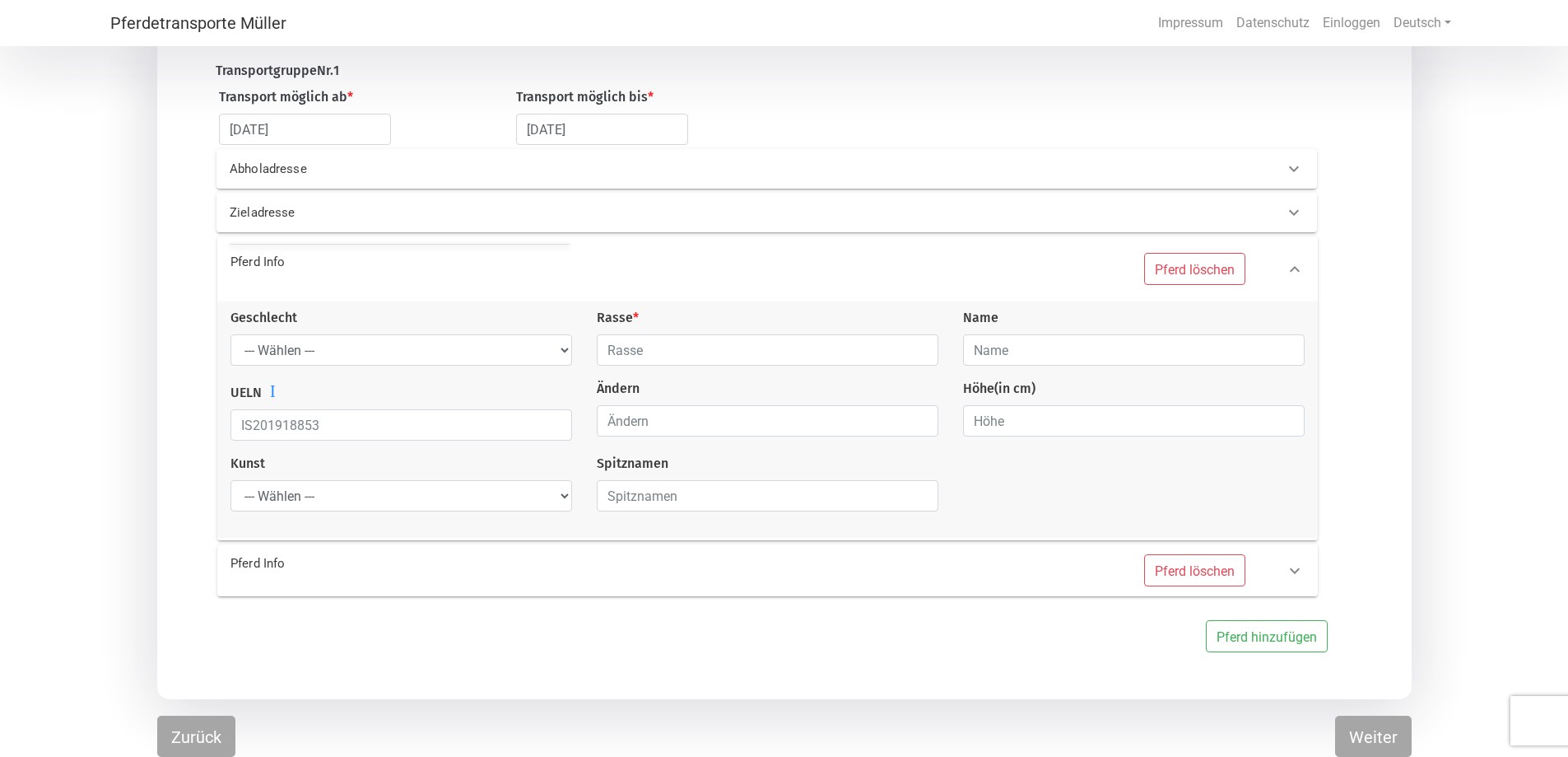
scroll to position [215, 0]
click at [289, 348] on select "--- Wählen --- [PERSON_NAME] [PERSON_NAME] [PERSON_NAME]" at bounding box center [401, 352] width 342 height 31
select select "mare"
click at [230, 337] on select "--- Wählen --- [PERSON_NAME] [PERSON_NAME] [PERSON_NAME]" at bounding box center [401, 352] width 342 height 31
click at [709, 353] on input "text" at bounding box center [768, 352] width 342 height 31
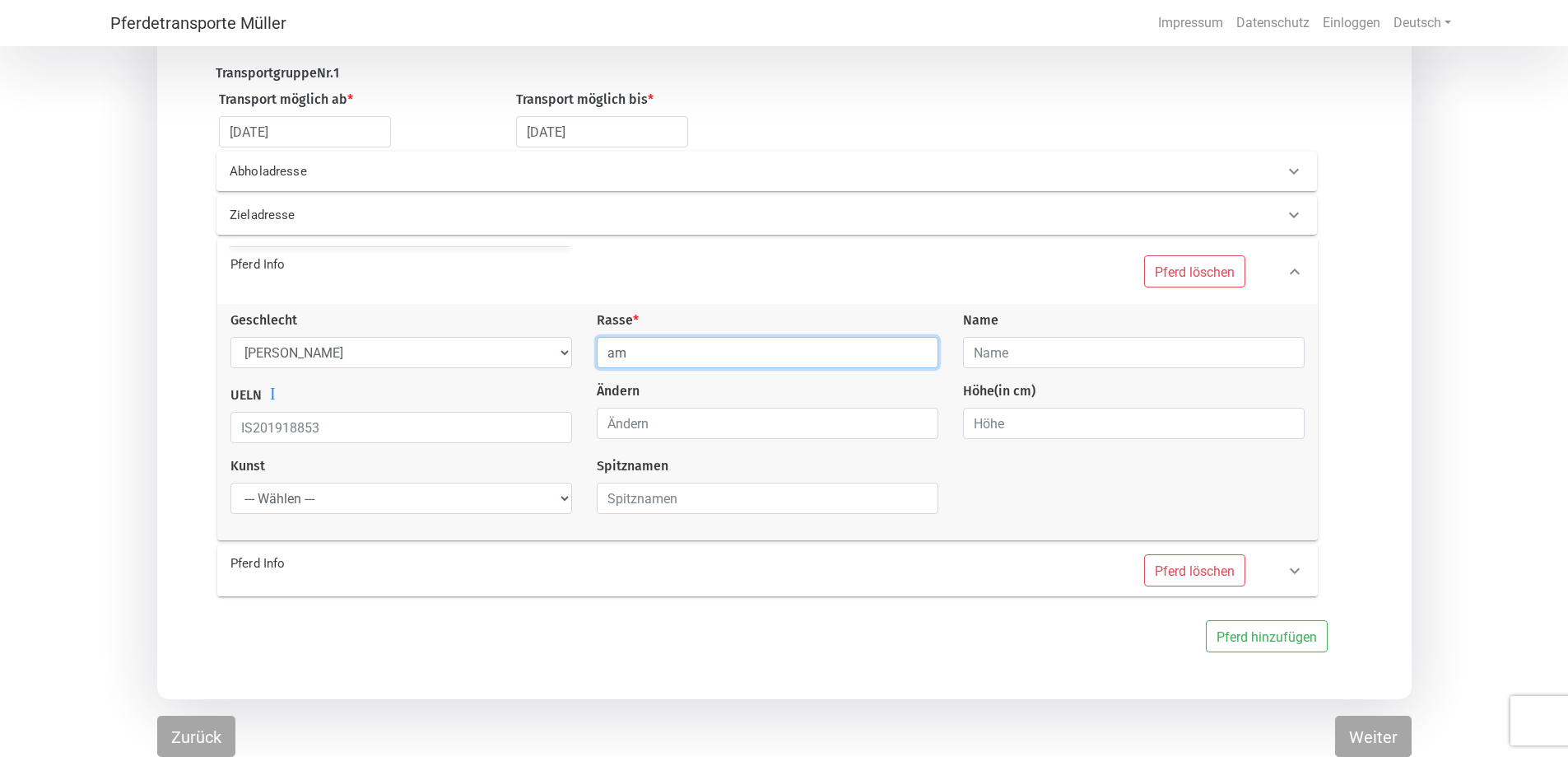
drag, startPoint x: 648, startPoint y: 343, endPoint x: 374, endPoint y: 352, distance: 274.1
click at [374, 355] on div "Geschlecht --- Wählen --- [PERSON_NAME] [PERSON_NAME] [PERSON_NAME] Rasse * am …" at bounding box center [768, 419] width 1099 height 217
type input "qu"
click at [920, 351] on input "qu" at bounding box center [768, 352] width 342 height 31
drag, startPoint x: 655, startPoint y: 354, endPoint x: 494, endPoint y: 354, distance: 161.0
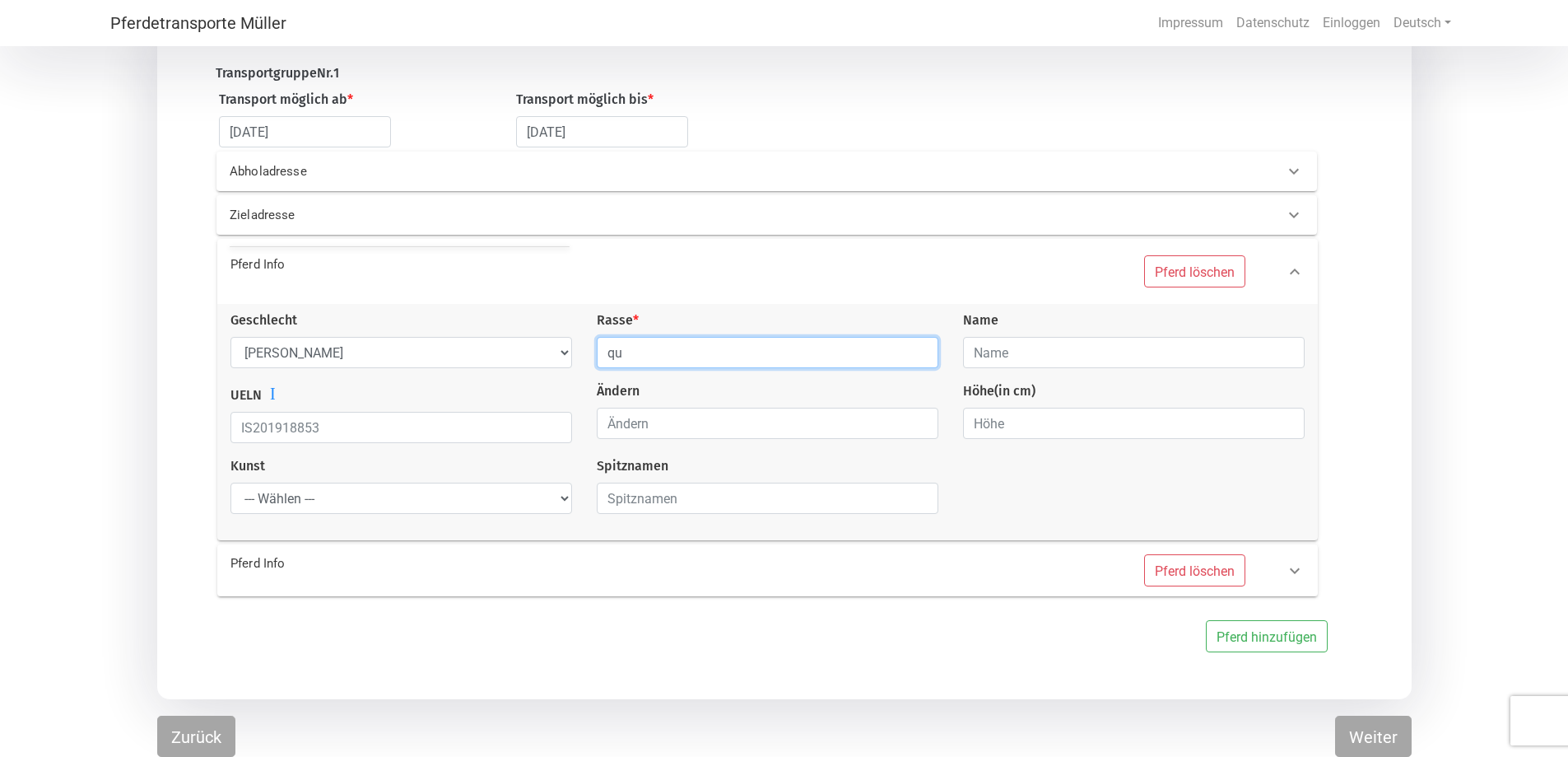
click at [494, 354] on div "Geschlecht --- Wählen --- [PERSON_NAME] [PERSON_NAME] [PERSON_NAME] Rasse * qu …" at bounding box center [768, 419] width 1099 height 217
click at [920, 345] on input "text" at bounding box center [768, 352] width 342 height 31
click at [670, 347] on input "text" at bounding box center [768, 352] width 342 height 31
type input "Quarter Horse"
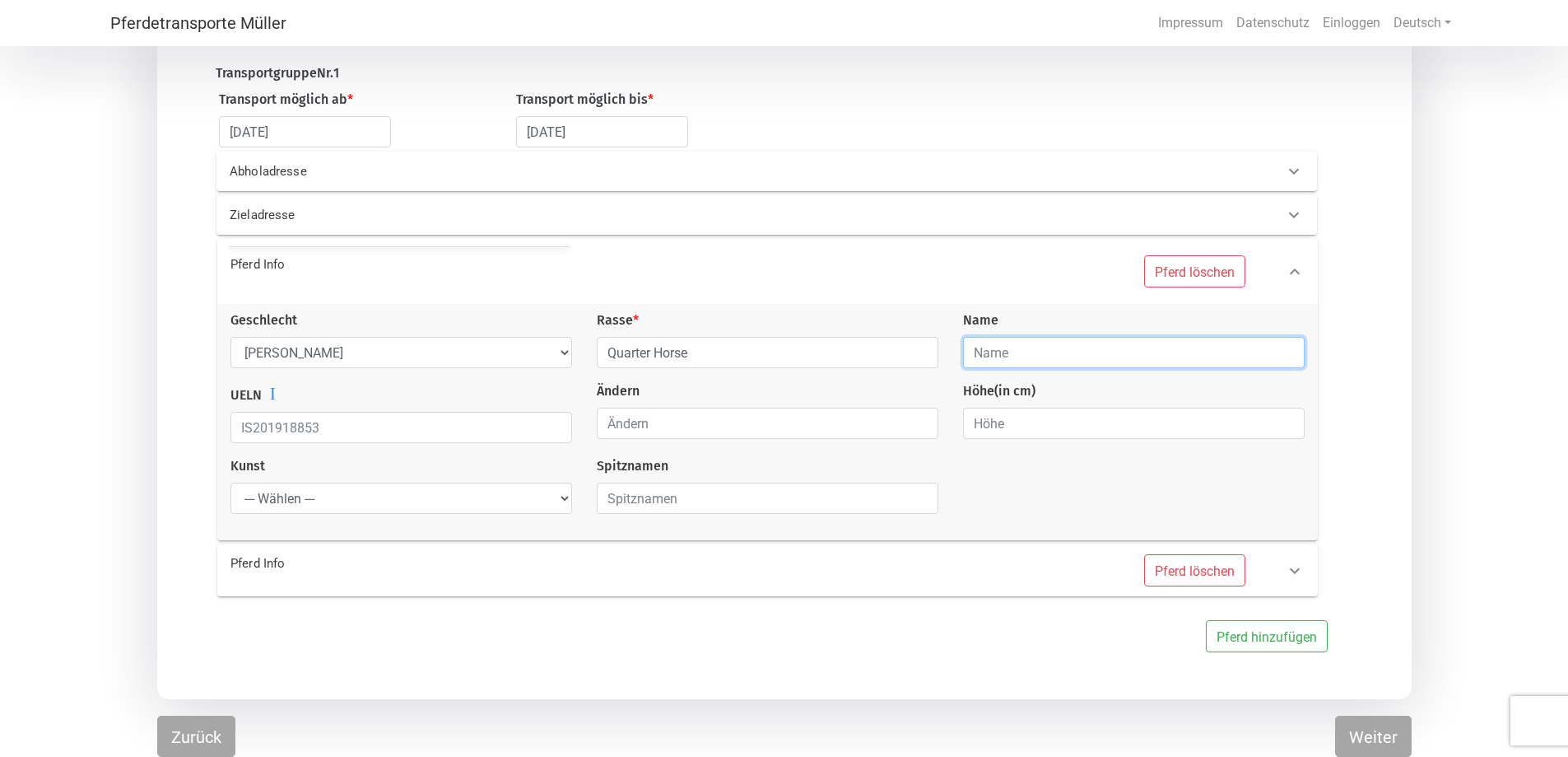
click at [1006, 350] on input "text" at bounding box center [1134, 352] width 342 height 31
type input "[PERSON_NAME] Chex"
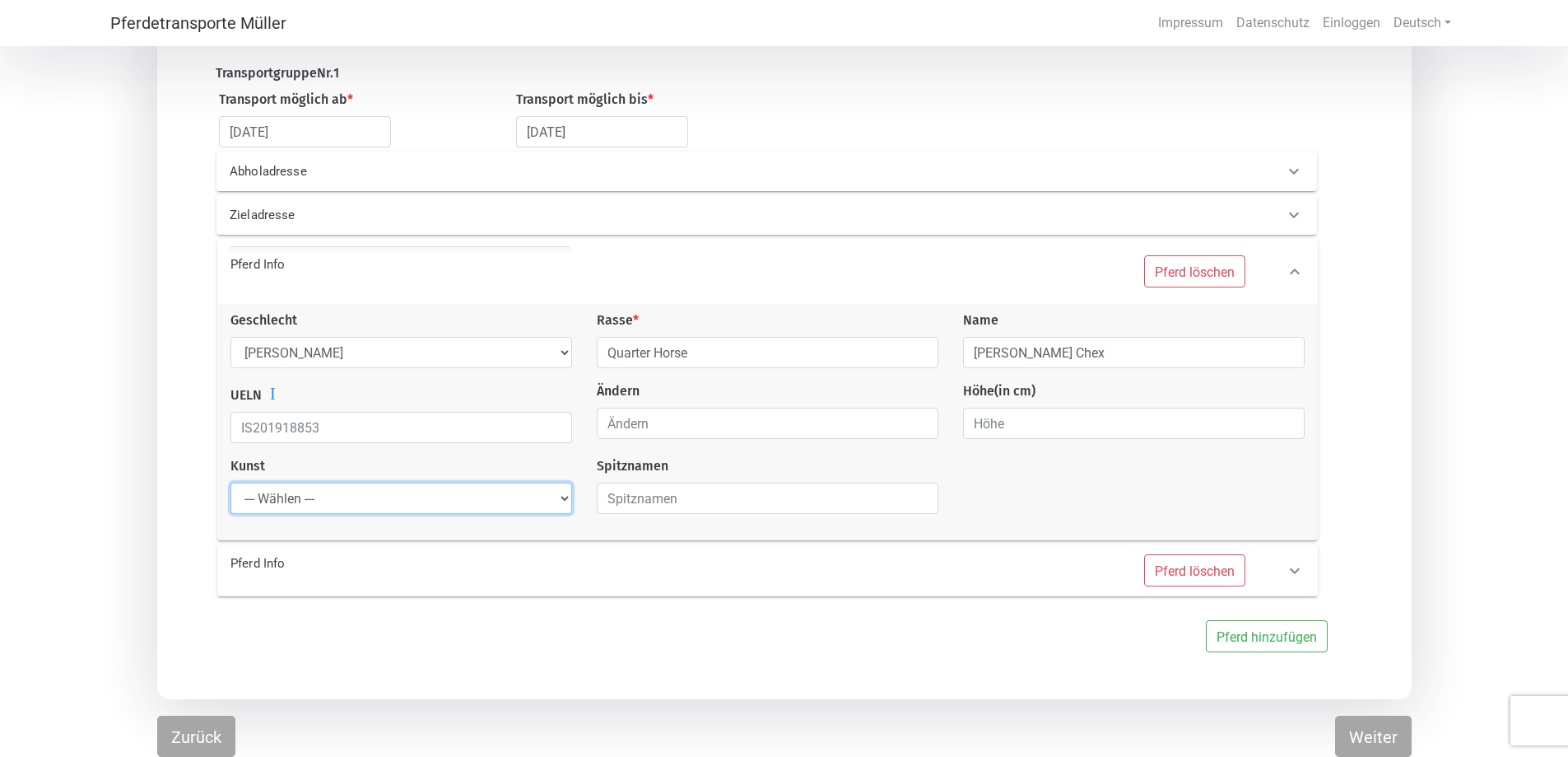
click at [298, 492] on select "--- Wählen --- Problempferd Reitpferd Rohes Pferd Fohlen" at bounding box center [401, 498] width 342 height 31
select select "raw_horse"
click at [230, 482] on select "--- Wählen --- Problempferd Reitpferd Rohes Pferd Fohlen" at bounding box center [401, 498] width 342 height 31
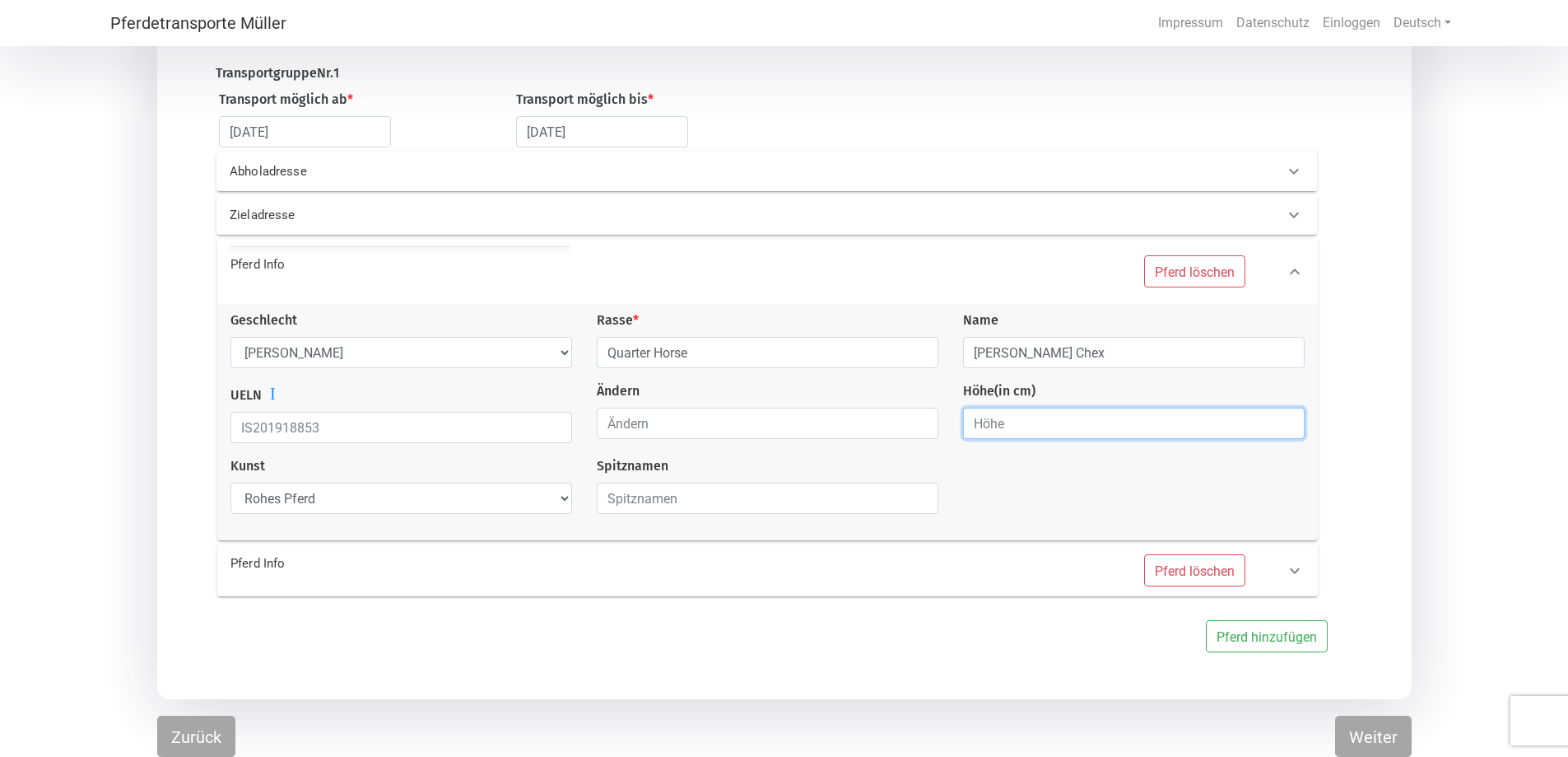
click at [1031, 420] on input "number" at bounding box center [1134, 423] width 342 height 31
type input "1.45"
click at [256, 556] on font "Pferd Info" at bounding box center [257, 563] width 55 height 15
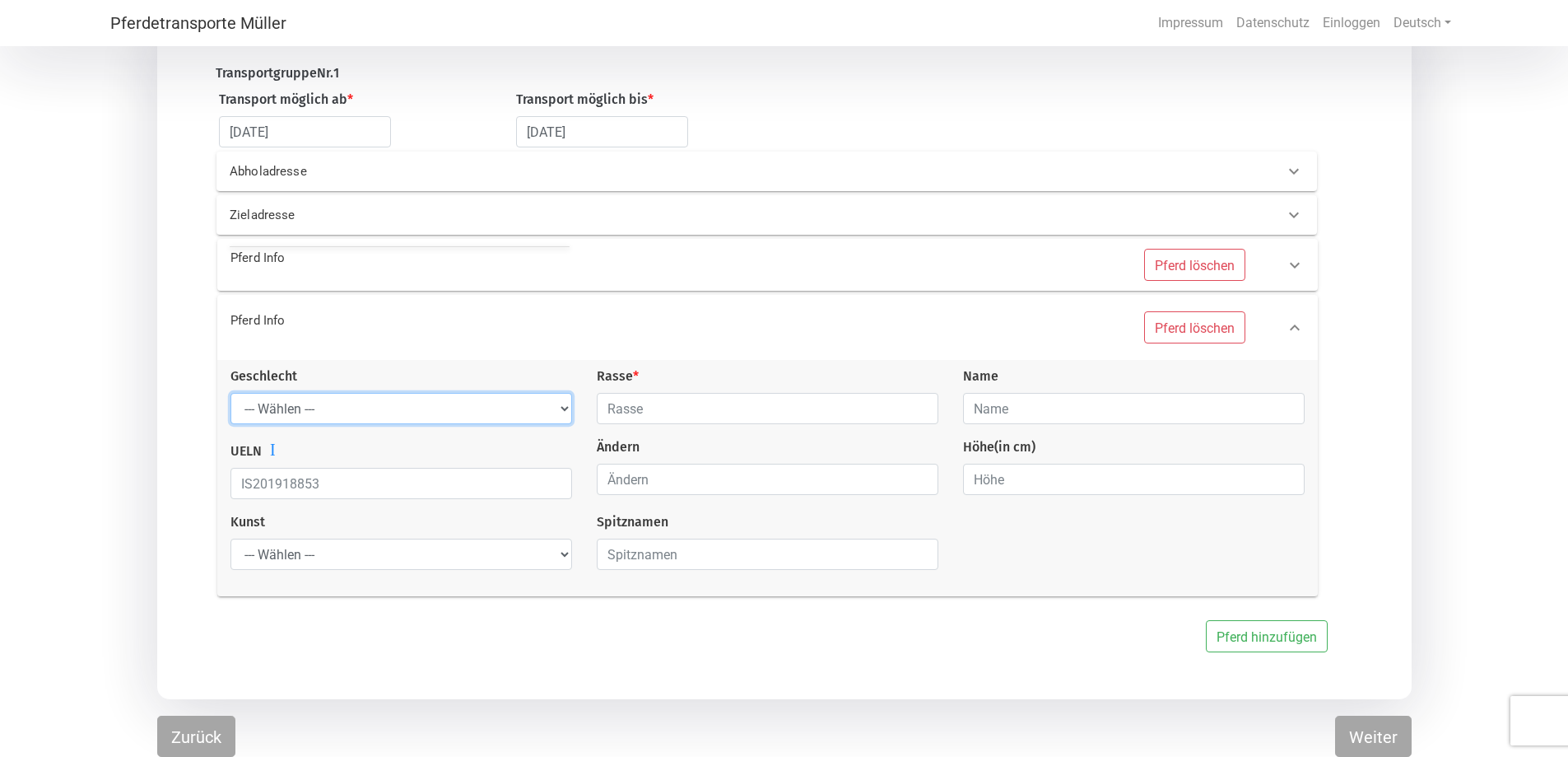
click at [325, 408] on select "--- Wählen --- [PERSON_NAME] [PERSON_NAME] [PERSON_NAME]" at bounding box center [401, 409] width 342 height 31
select select "mare"
click at [230, 393] on select "--- Wählen --- [PERSON_NAME] [PERSON_NAME] [PERSON_NAME]" at bounding box center [401, 409] width 342 height 31
click at [633, 413] on input "text" at bounding box center [768, 409] width 342 height 31
type input "Quarter Horse"
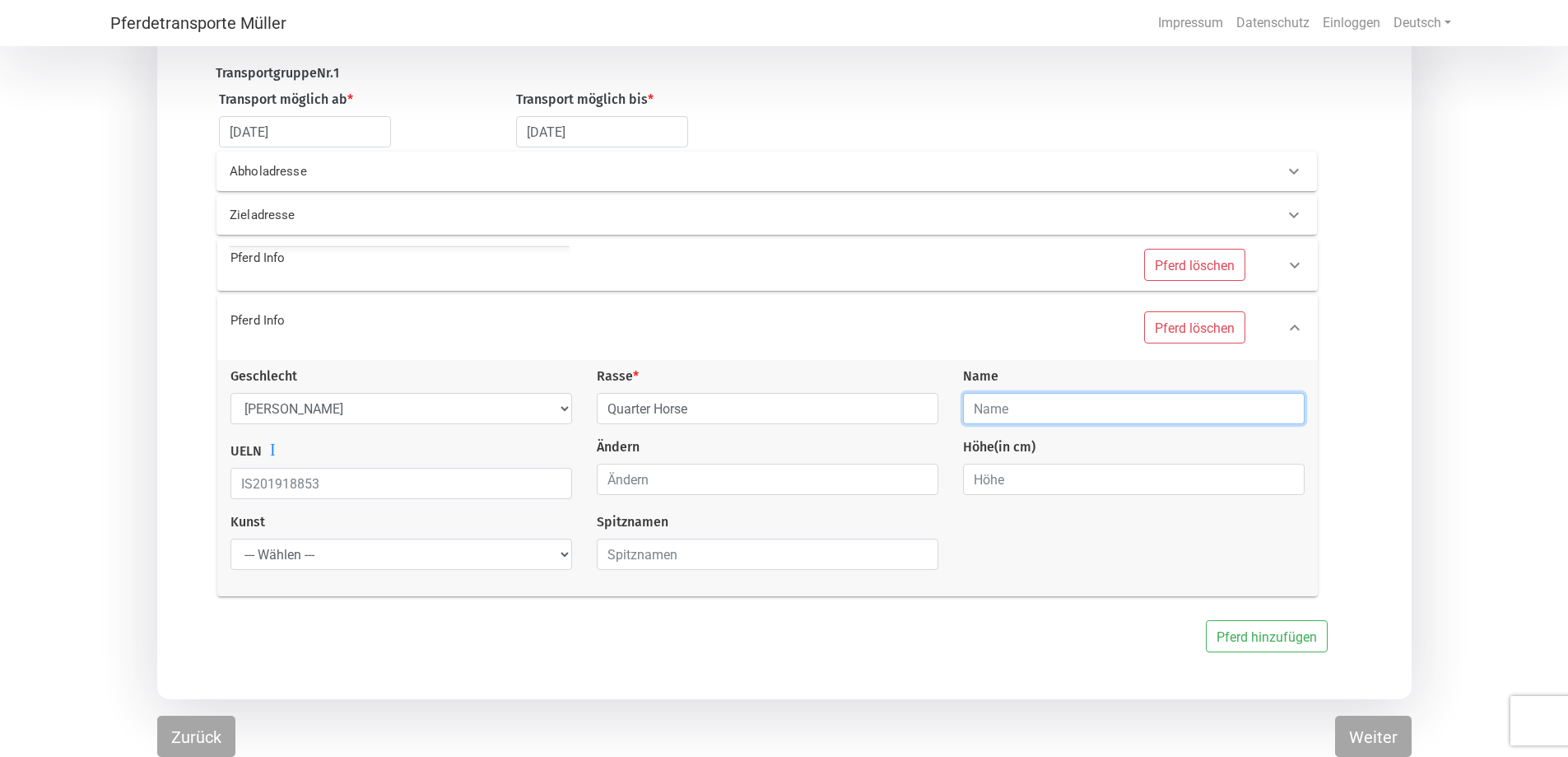
click at [1026, 411] on input "text" at bounding box center [1134, 409] width 342 height 31
type input "[PERSON_NAME]"
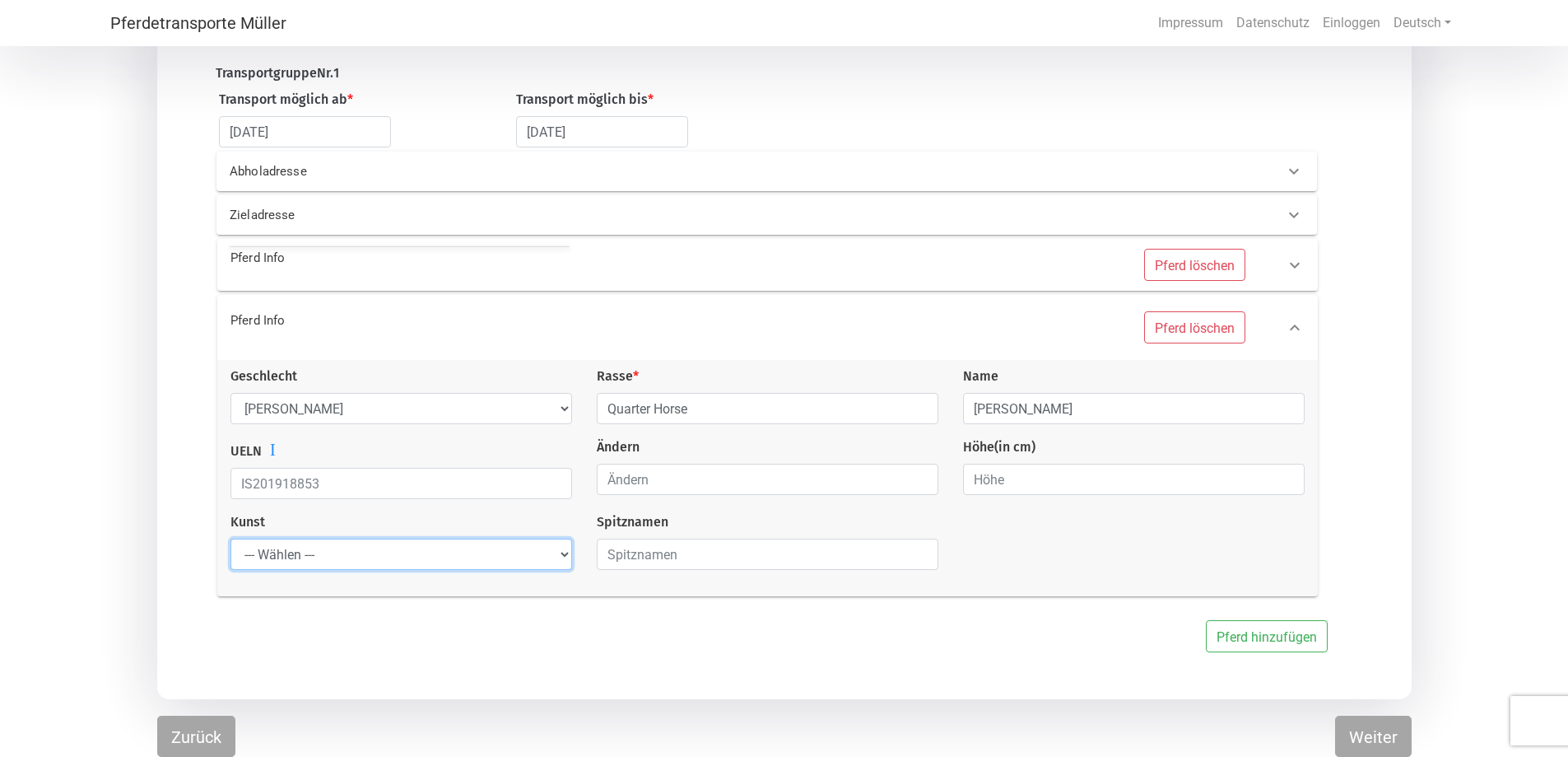
click at [560, 550] on select "--- Wählen --- Problempferd Reitpferd Rohes Pferd Fohlen" at bounding box center [401, 554] width 342 height 31
select select "raw_horse"
click at [230, 539] on select "--- Wählen --- Problempferd Reitpferd Rohes Pferd Fohlen" at bounding box center [401, 554] width 342 height 31
click at [1000, 483] on input "number" at bounding box center [1134, 479] width 342 height 31
type input "1.40"
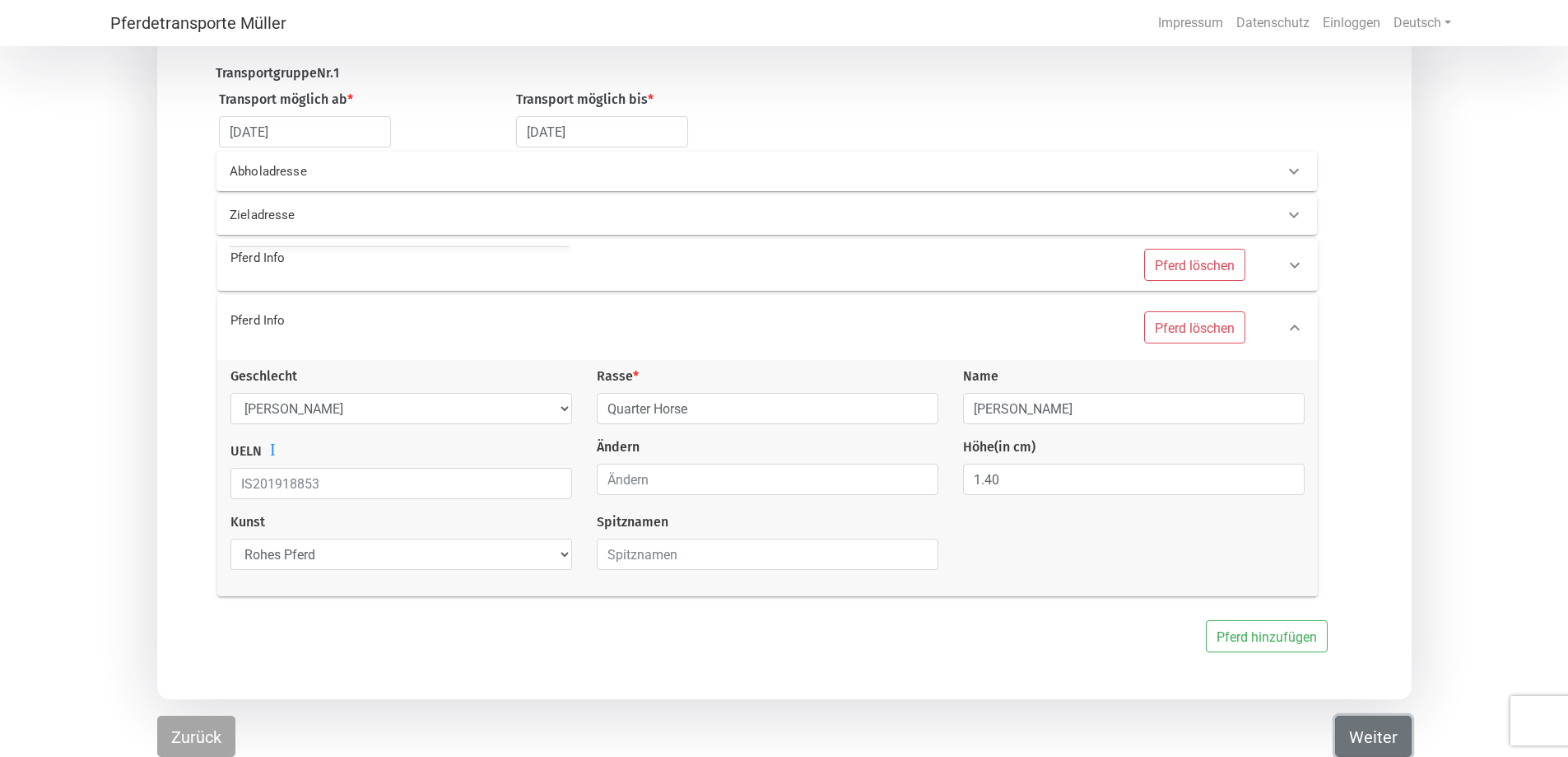
click at [1382, 742] on font "Weiter" at bounding box center [1372, 737] width 48 height 20
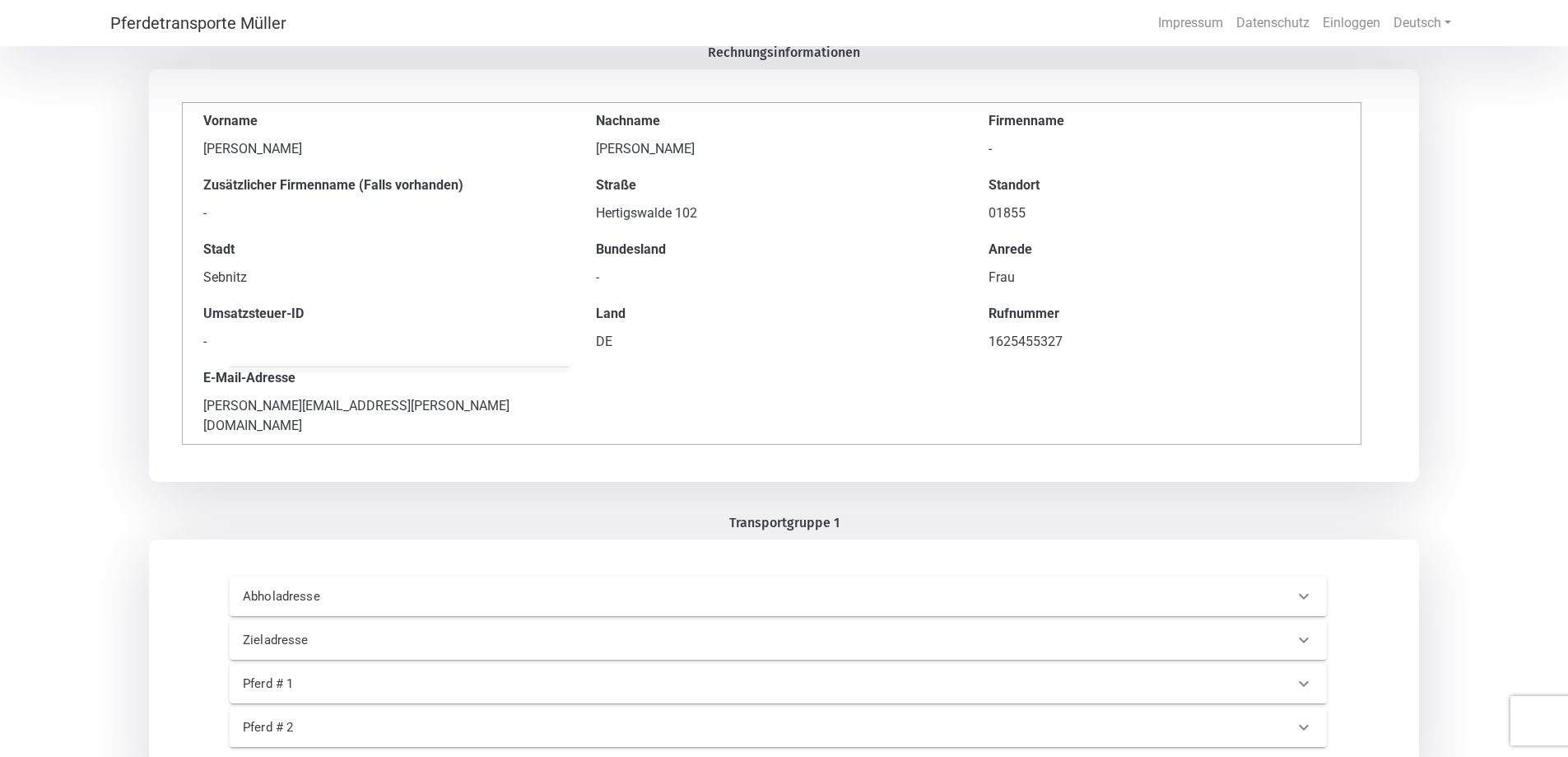
scroll to position [152, 0]
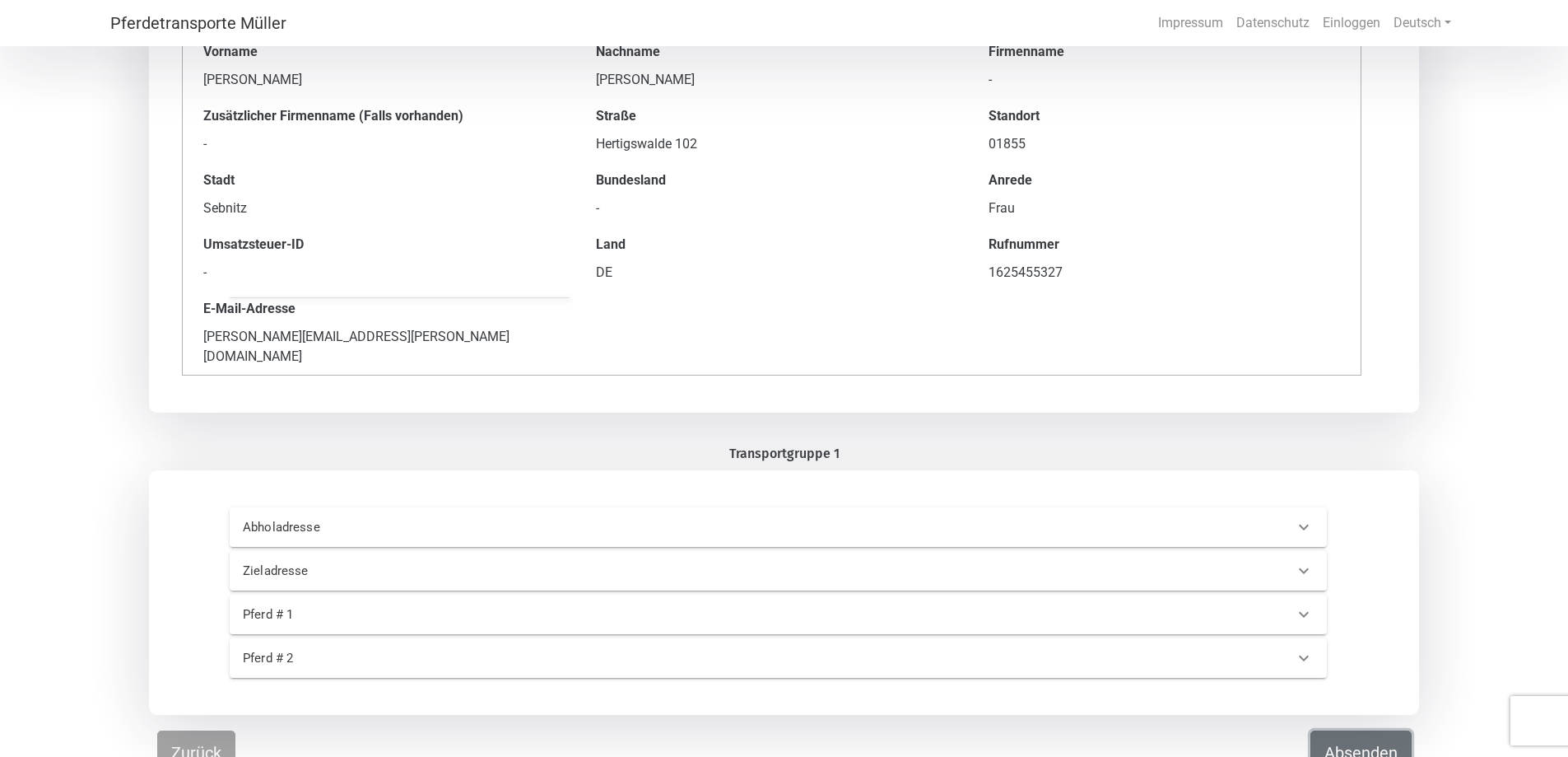
click at [1352, 744] on font "Absenden" at bounding box center [1361, 752] width 74 height 20
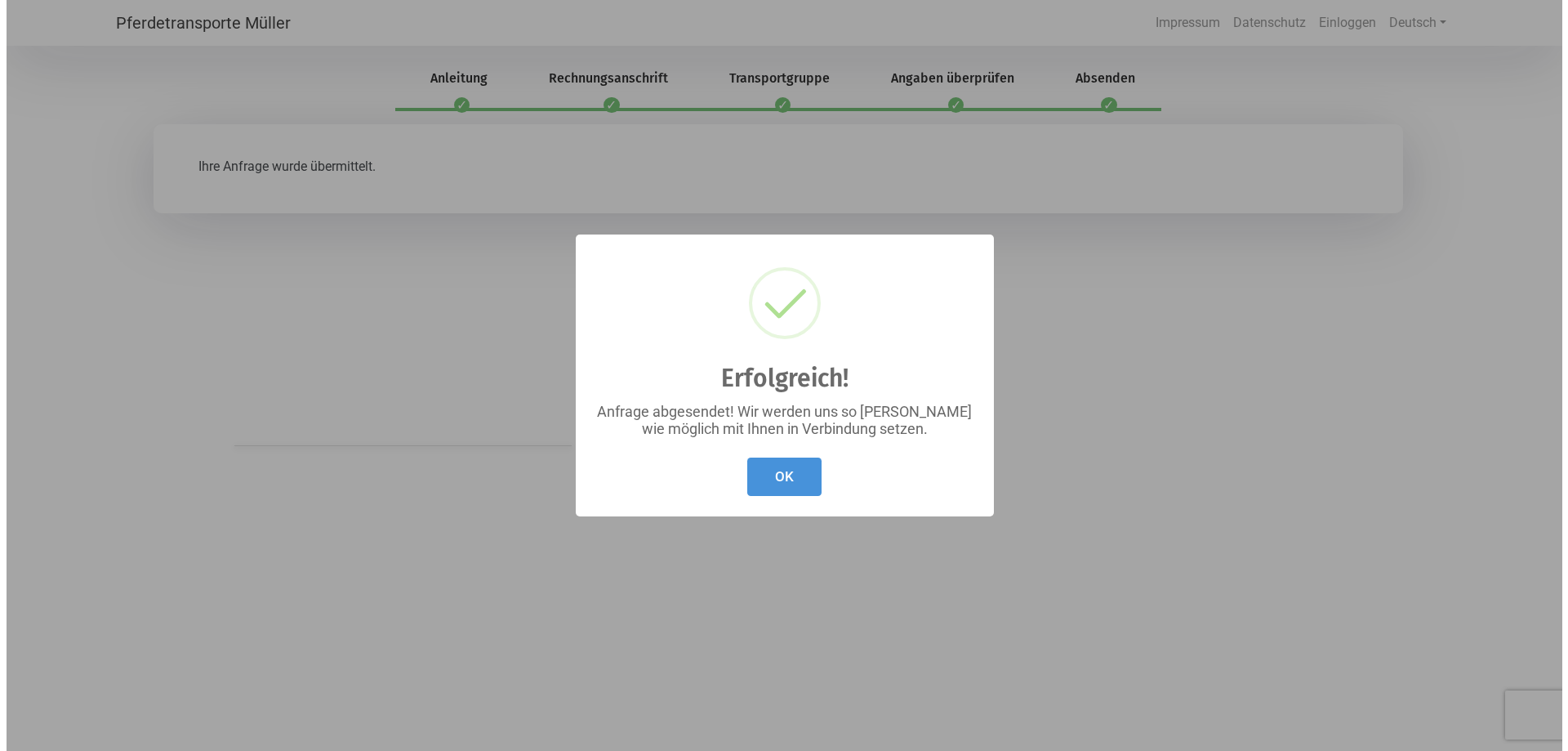
scroll to position [0, 0]
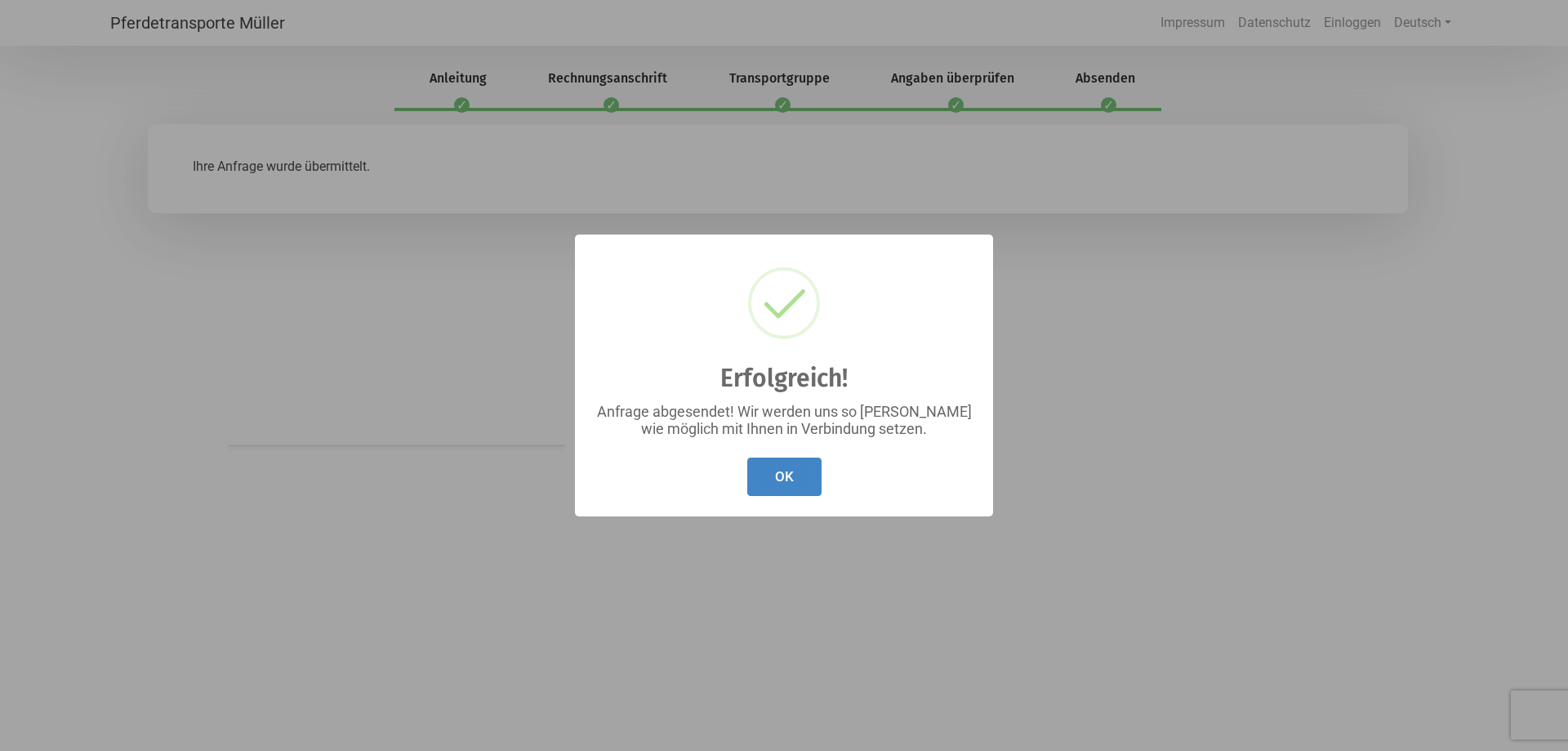
click at [803, 464] on button "OK" at bounding box center [784, 477] width 74 height 39
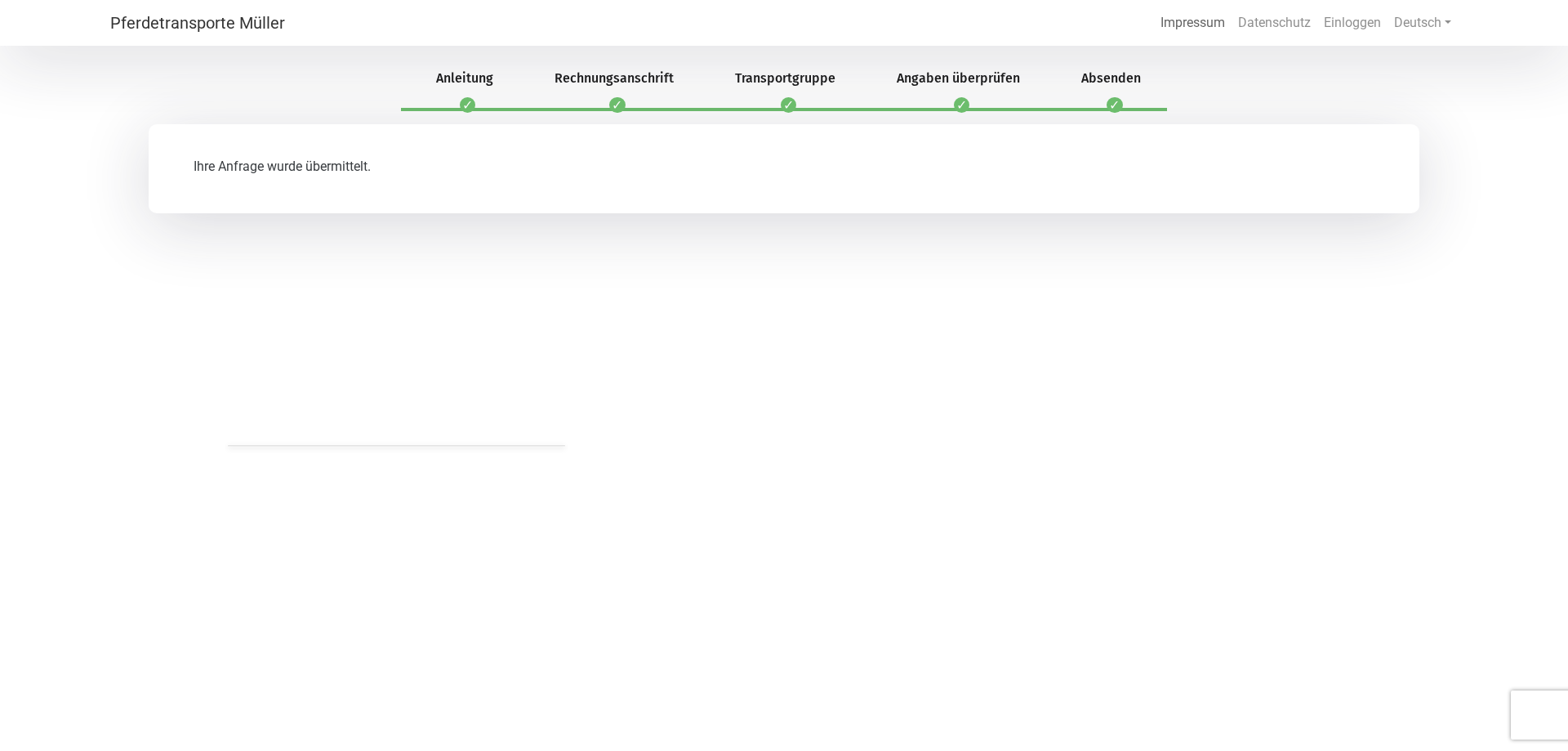
click at [1201, 19] on font "Impressum" at bounding box center [1192, 22] width 64 height 15
